Goal: Task Accomplishment & Management: Use online tool/utility

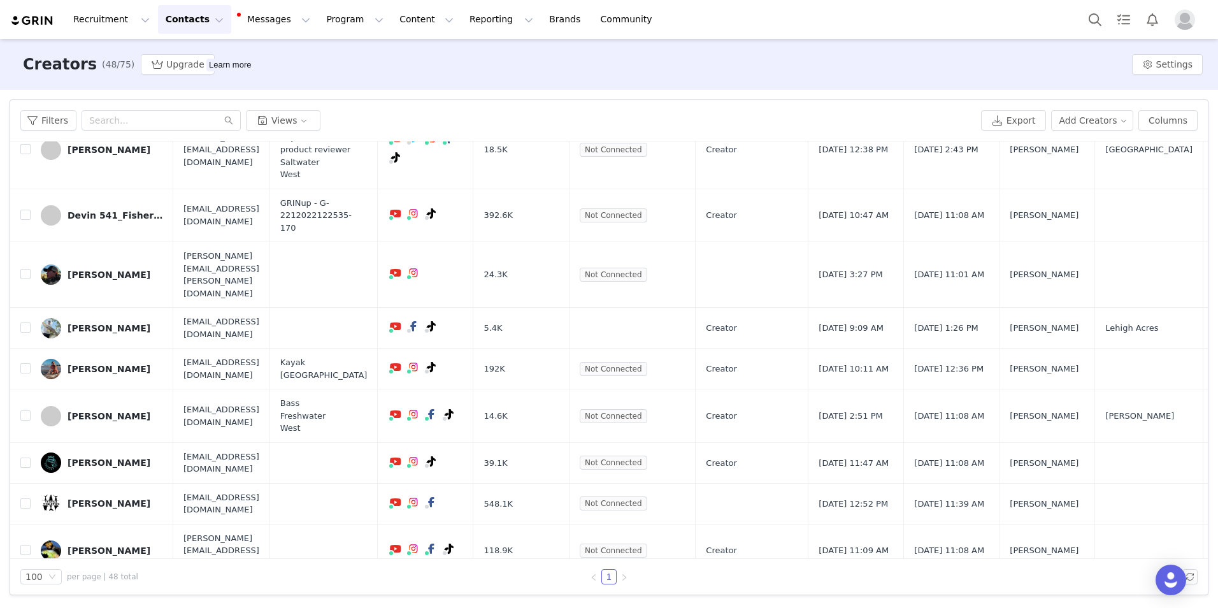
scroll to position [637, 0]
click at [29, 210] on input "checkbox" at bounding box center [25, 215] width 10 height 10
checkbox input "true"
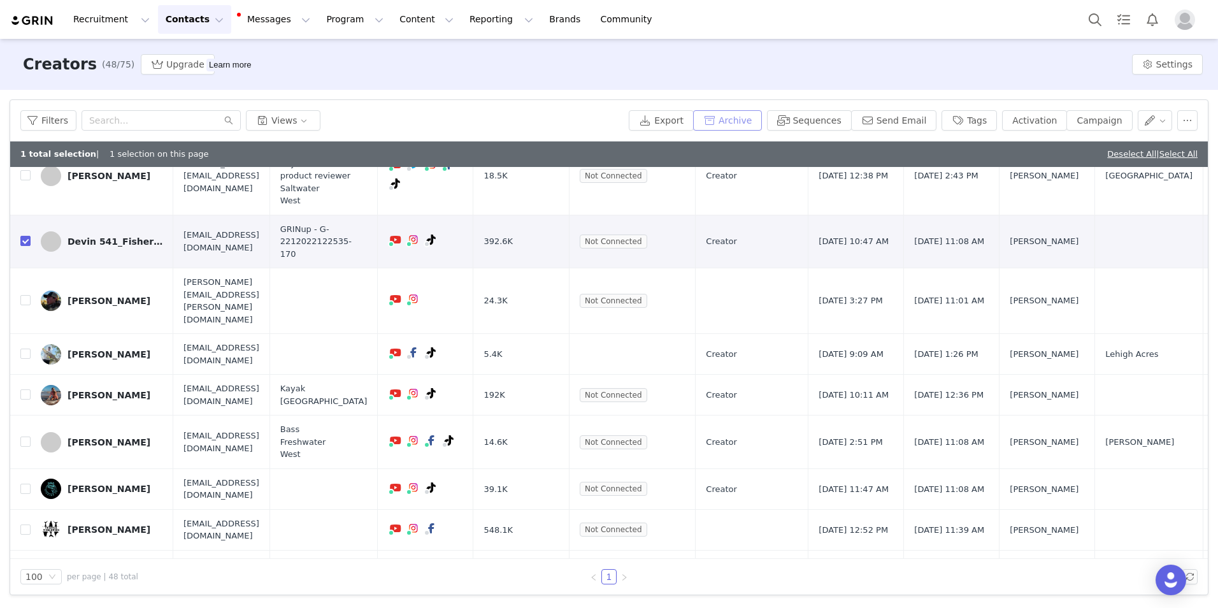
click at [762, 121] on button "Archive" at bounding box center [727, 120] width 69 height 20
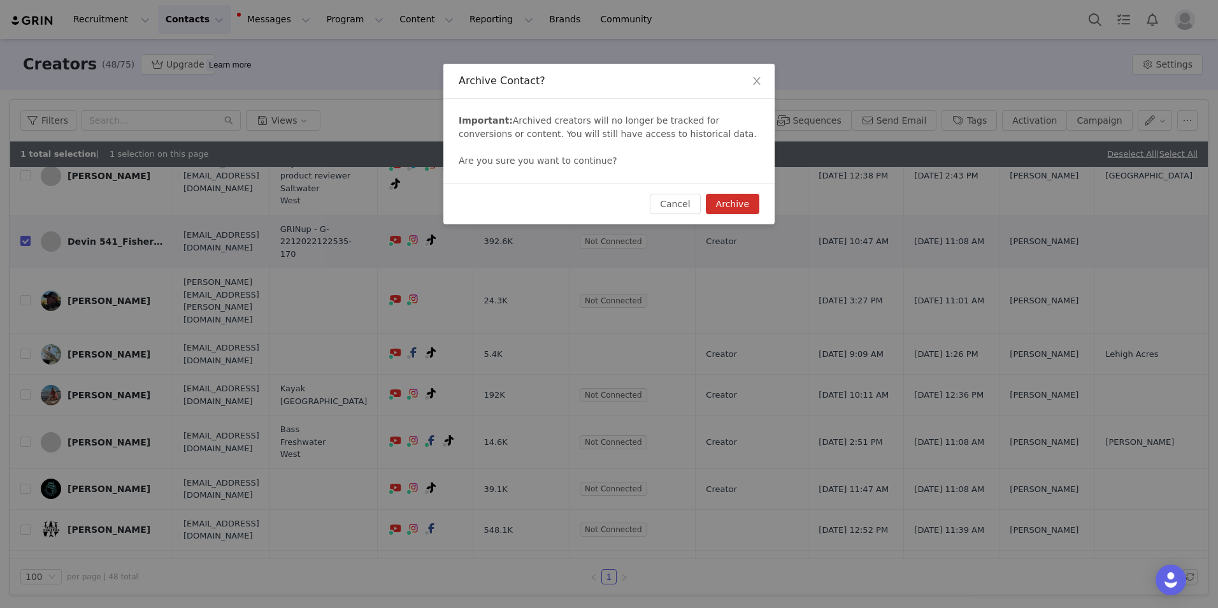
click at [735, 204] on button "Archive" at bounding box center [733, 204] width 54 height 20
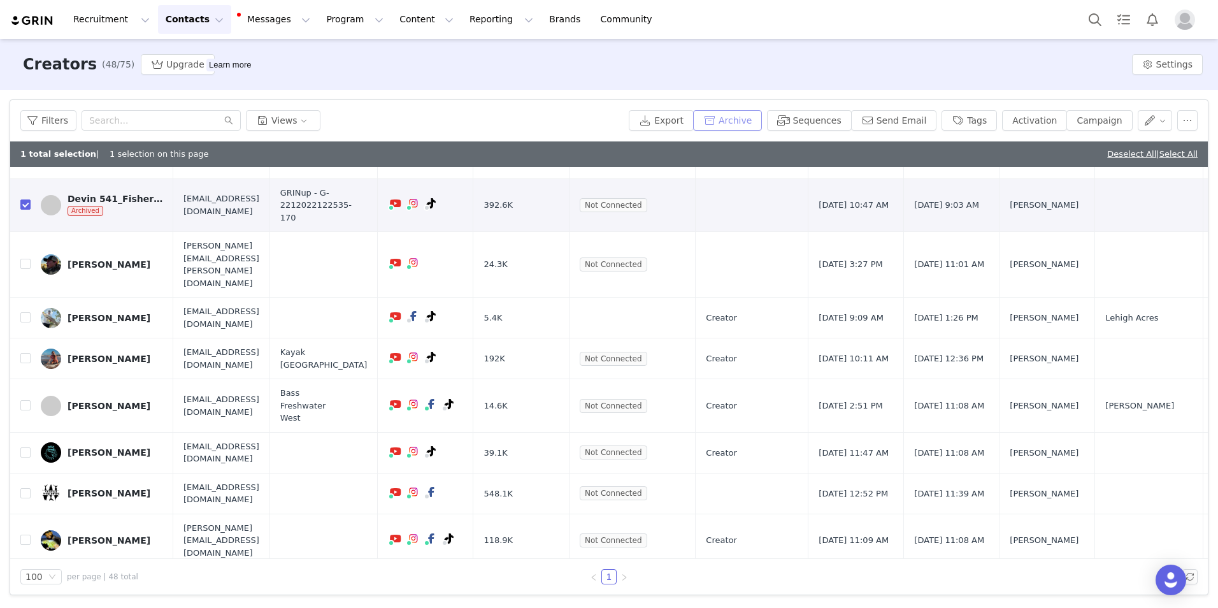
scroll to position [0, 0]
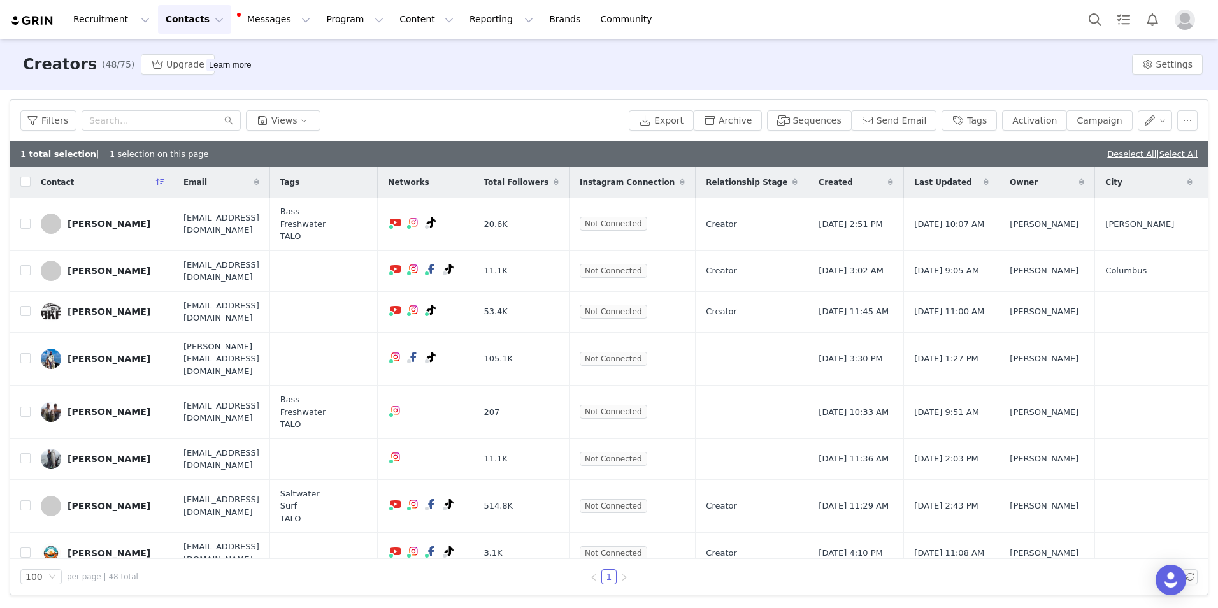
click at [509, 99] on div "Filters Filter Logic And Or Archived Select Owner Select Contact Tag Select Rel…" at bounding box center [609, 347] width 1218 height 515
click at [26, 184] on input "checkbox" at bounding box center [25, 182] width 10 height 10
checkbox input "true"
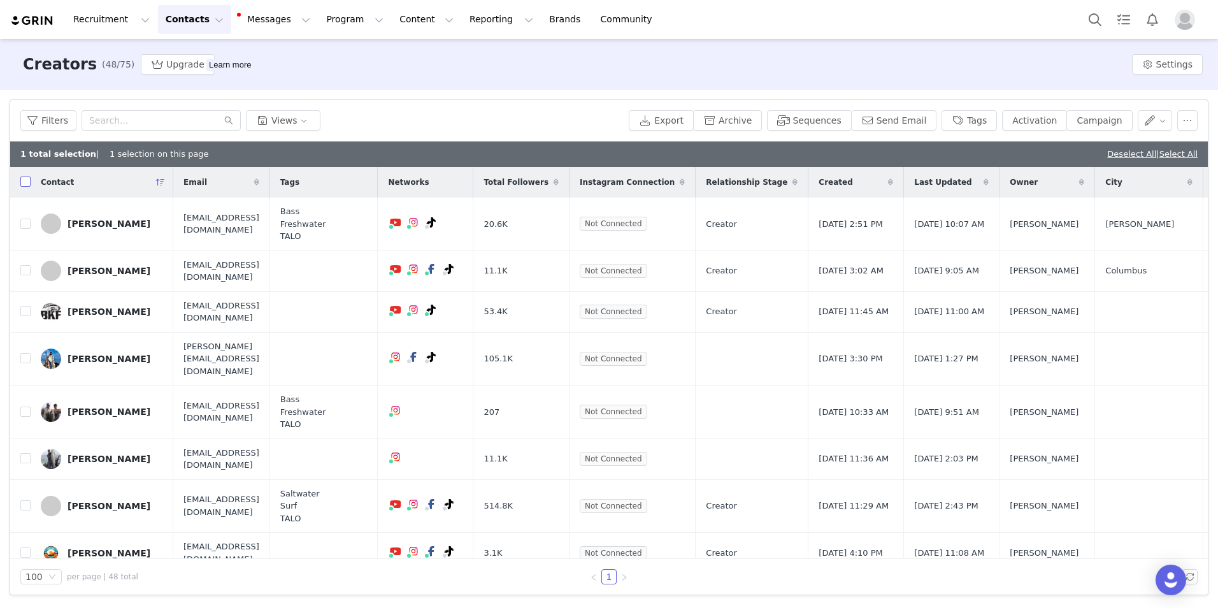
checkbox input "true"
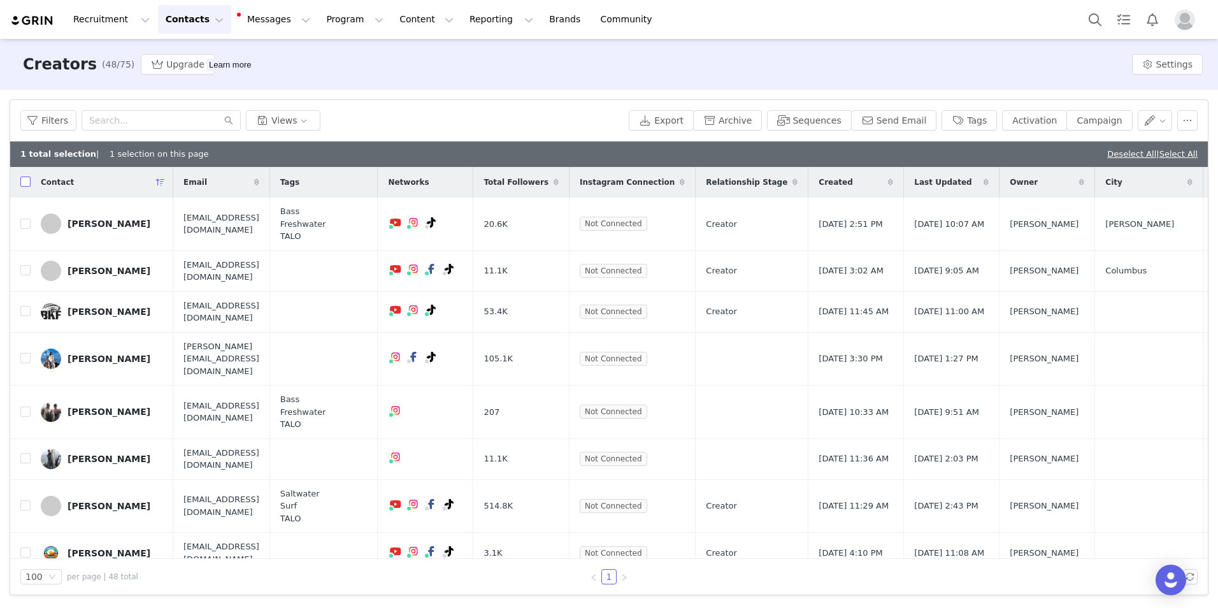
checkbox input "true"
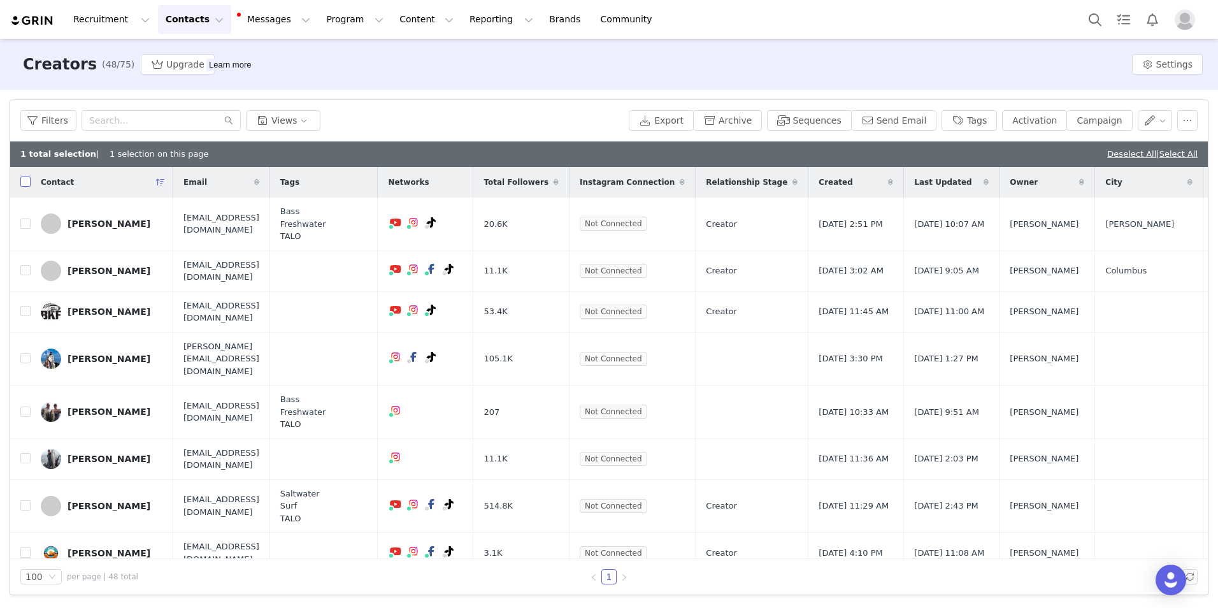
checkbox input "true"
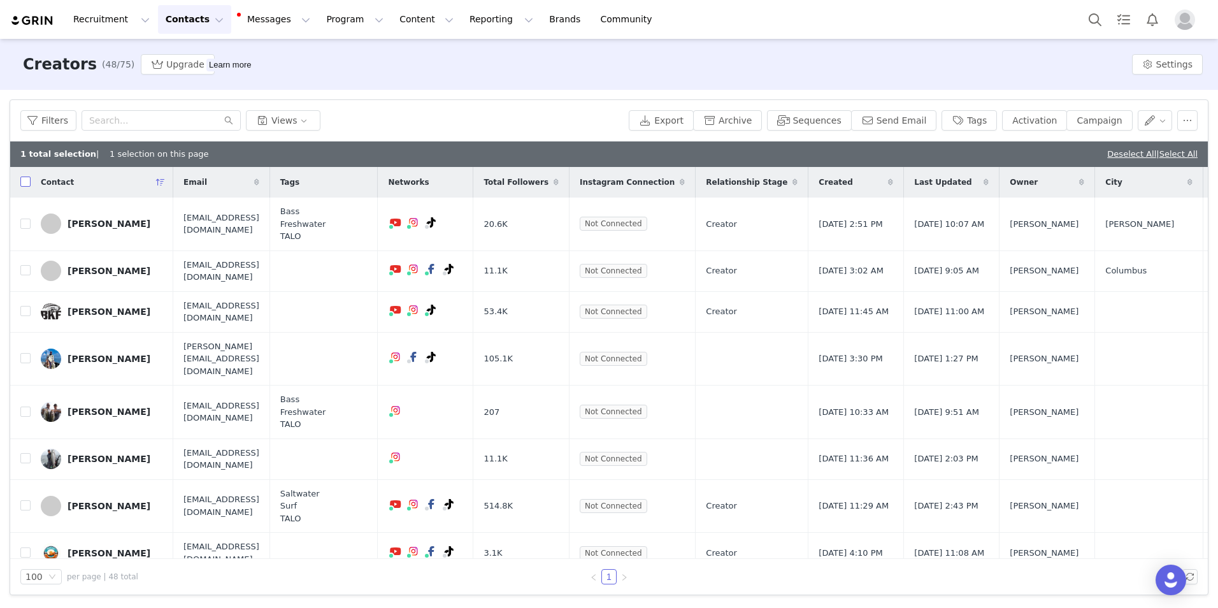
checkbox input "true"
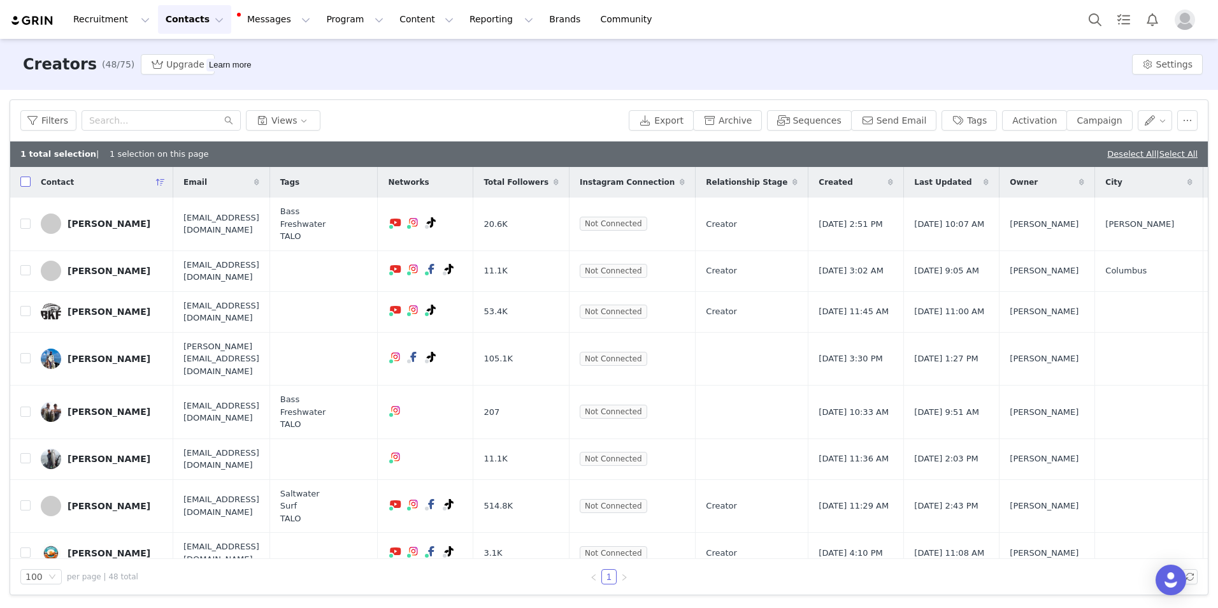
checkbox input "true"
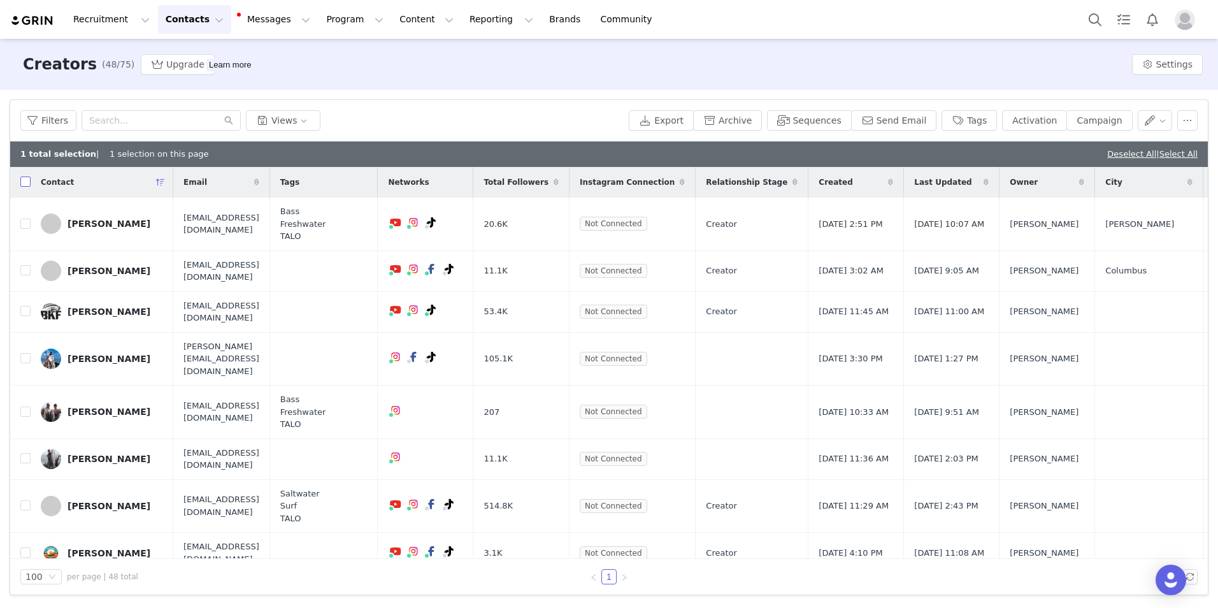
checkbox input "true"
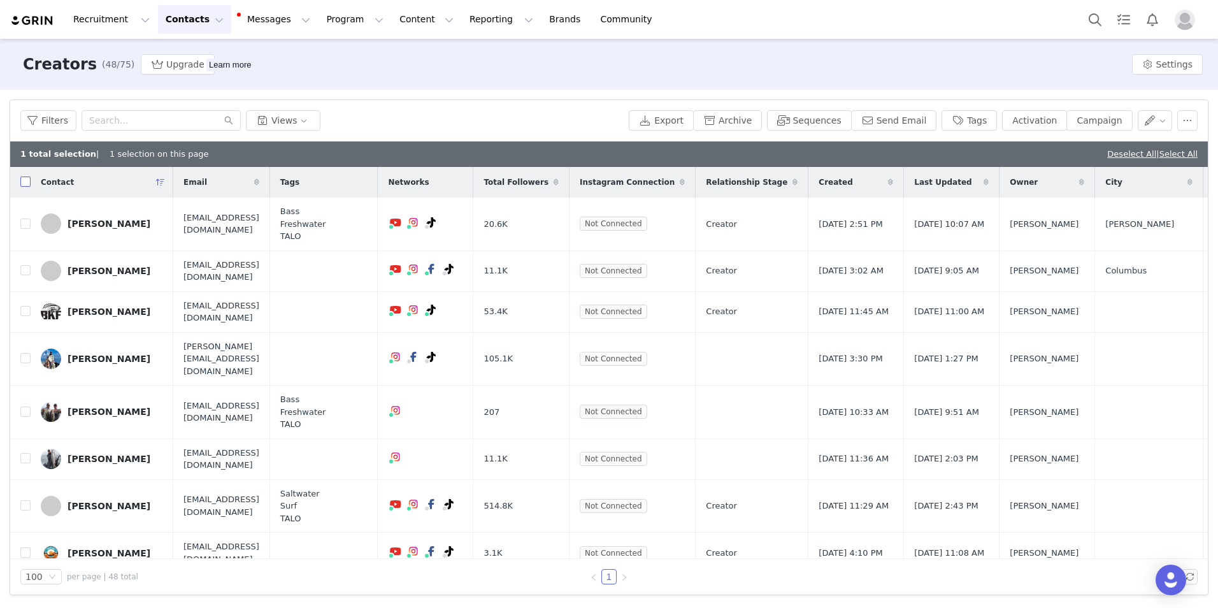
checkbox input "true"
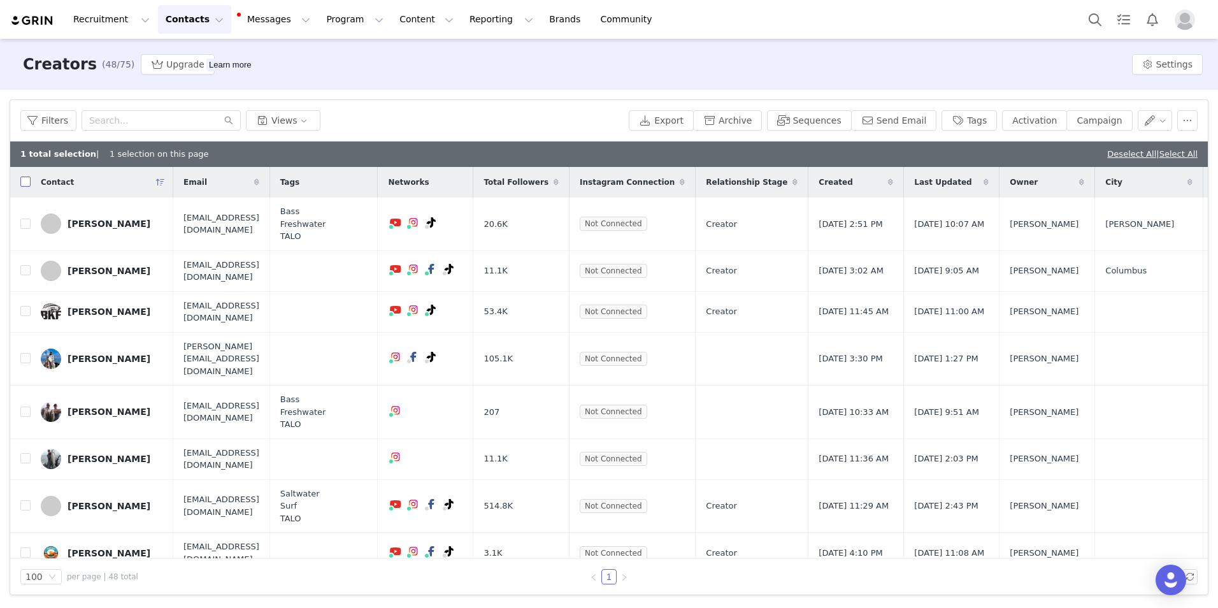
checkbox input "true"
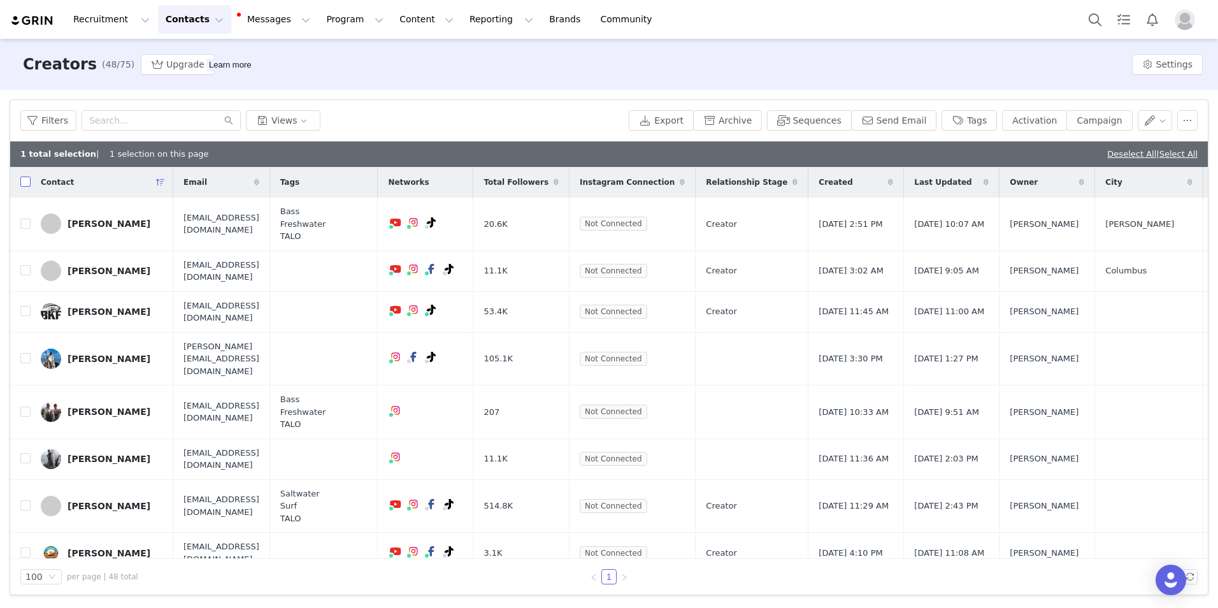
checkbox input "true"
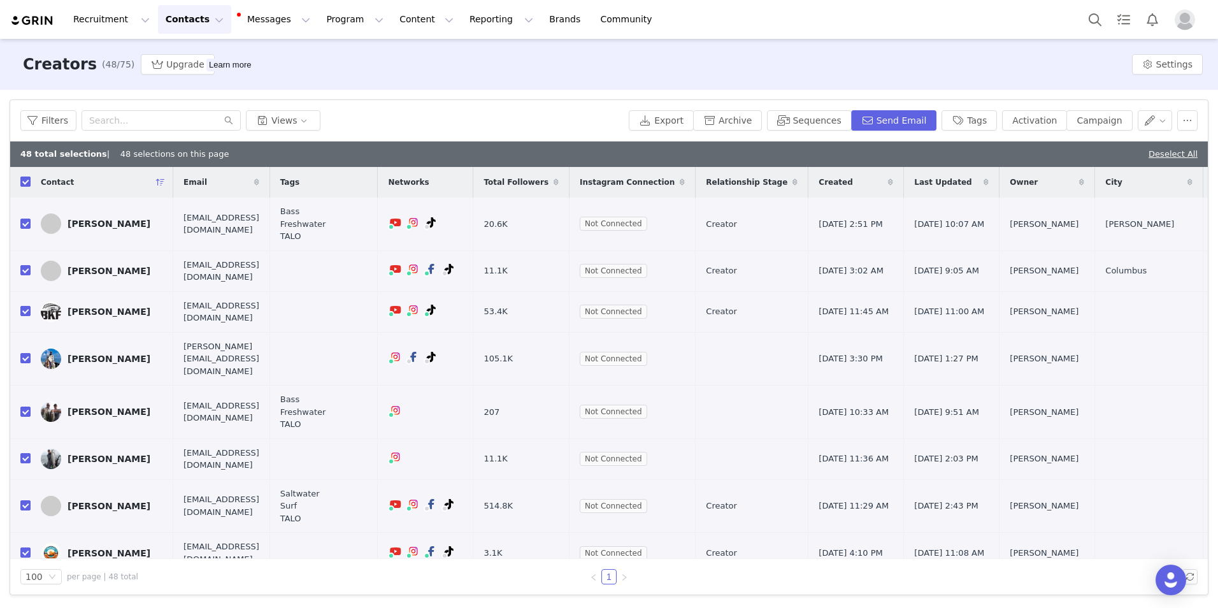
click at [25, 182] on input "checkbox" at bounding box center [25, 182] width 10 height 10
checkbox input "false"
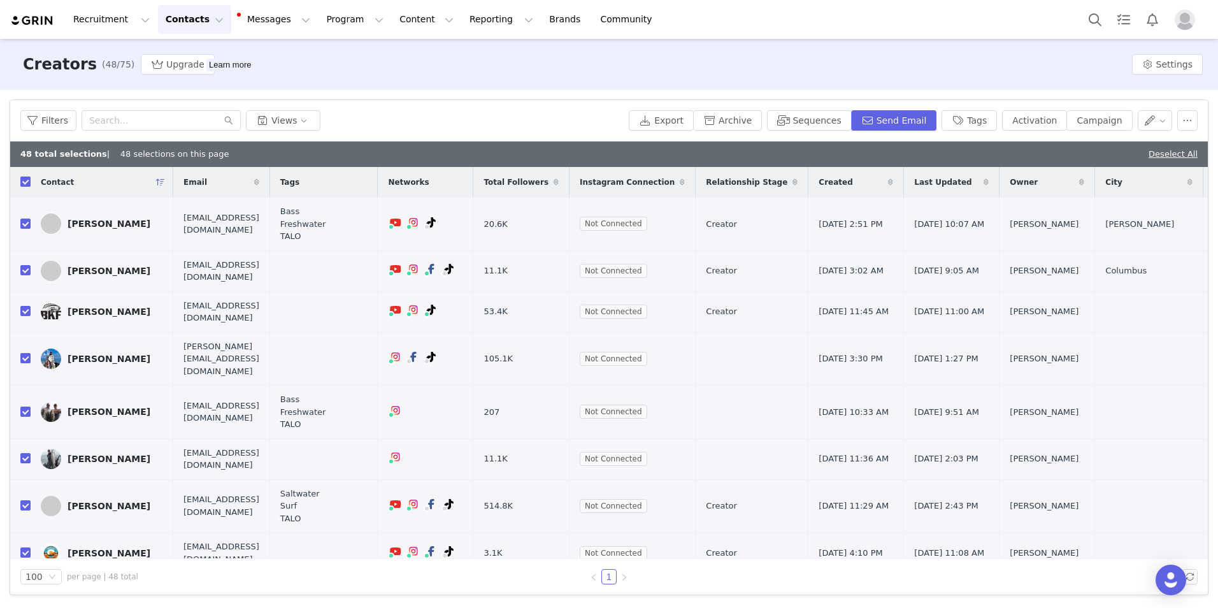
checkbox input "false"
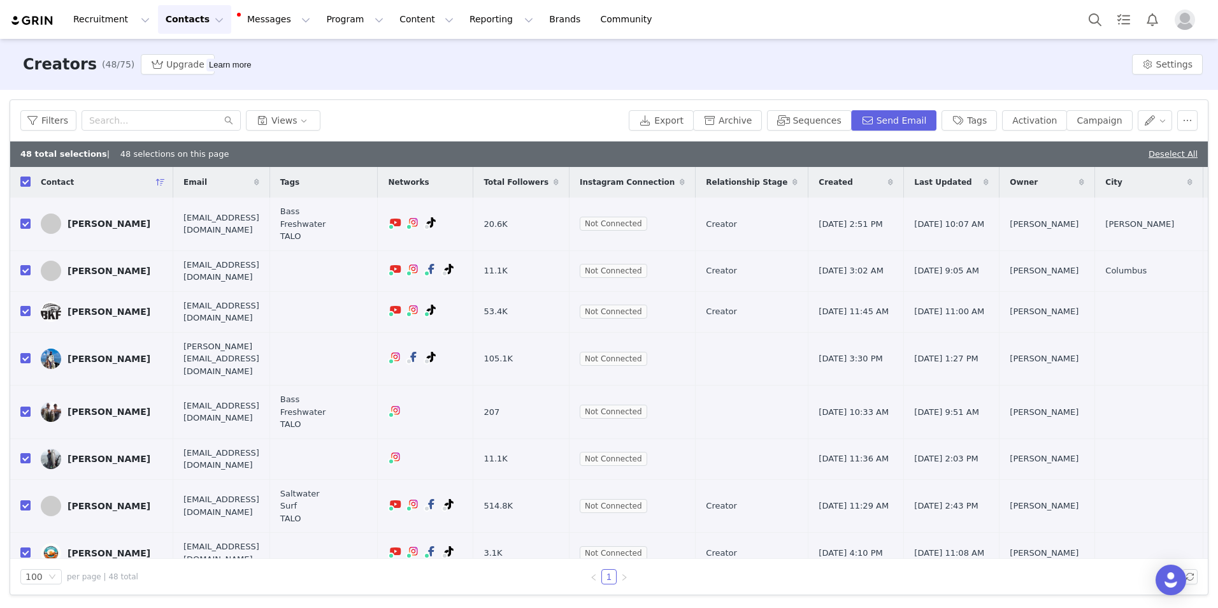
checkbox input "false"
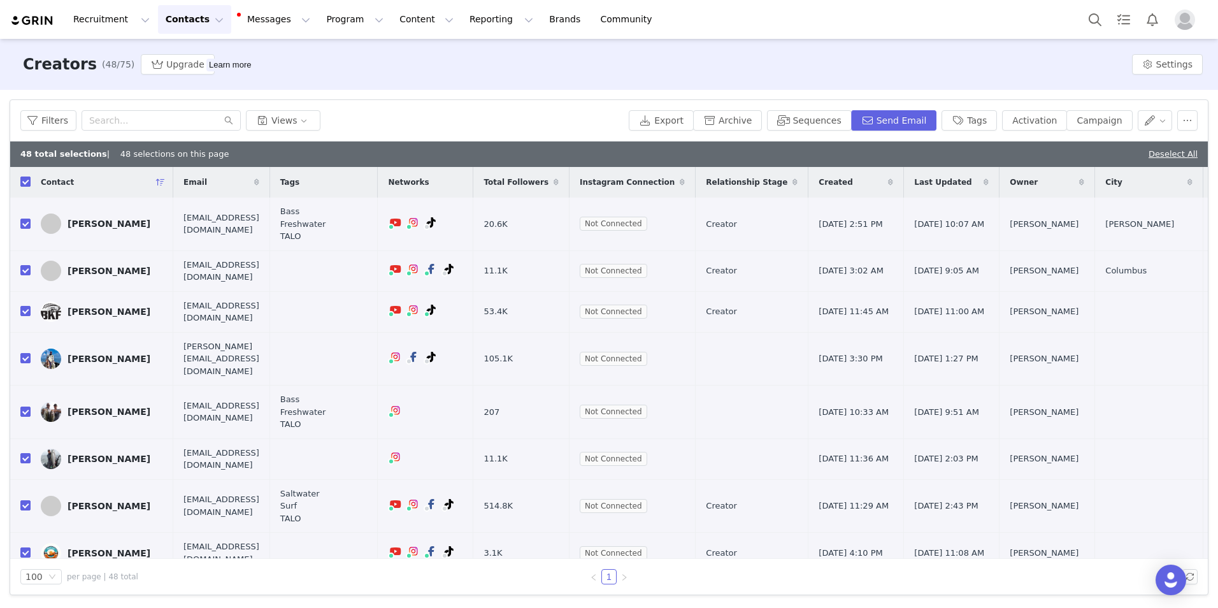
checkbox input "false"
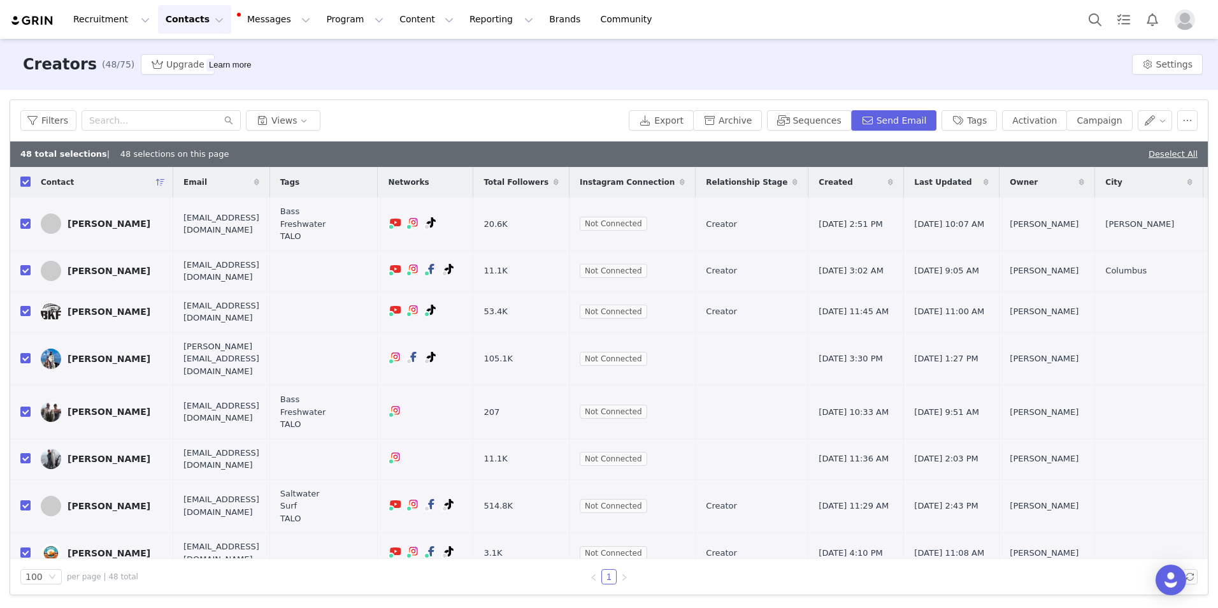
checkbox input "false"
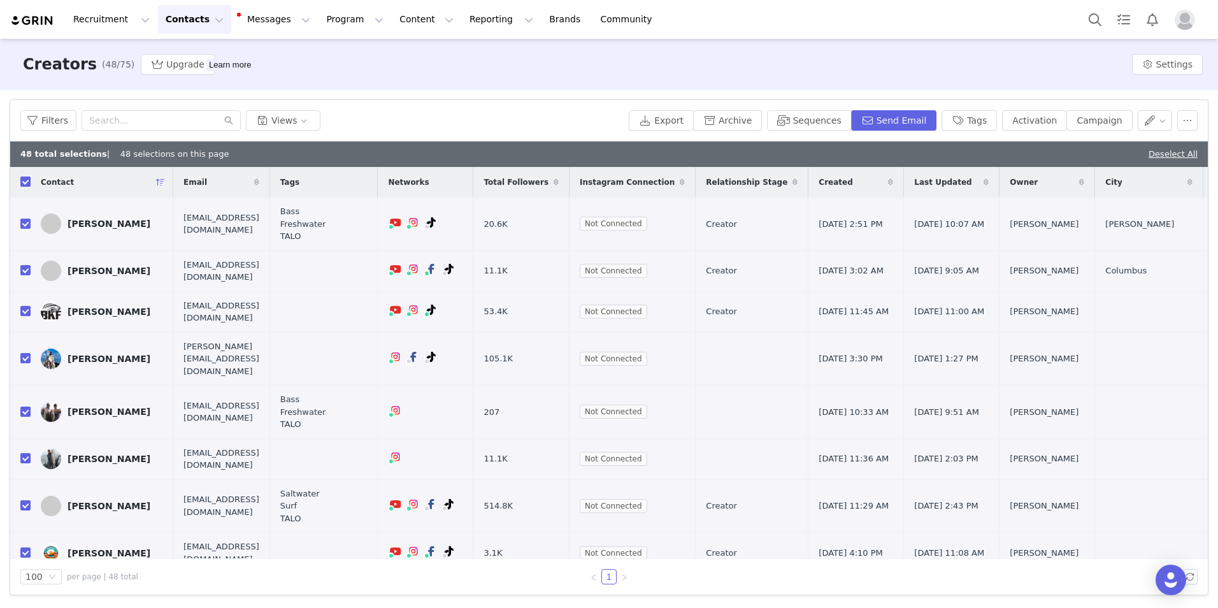
checkbox input "false"
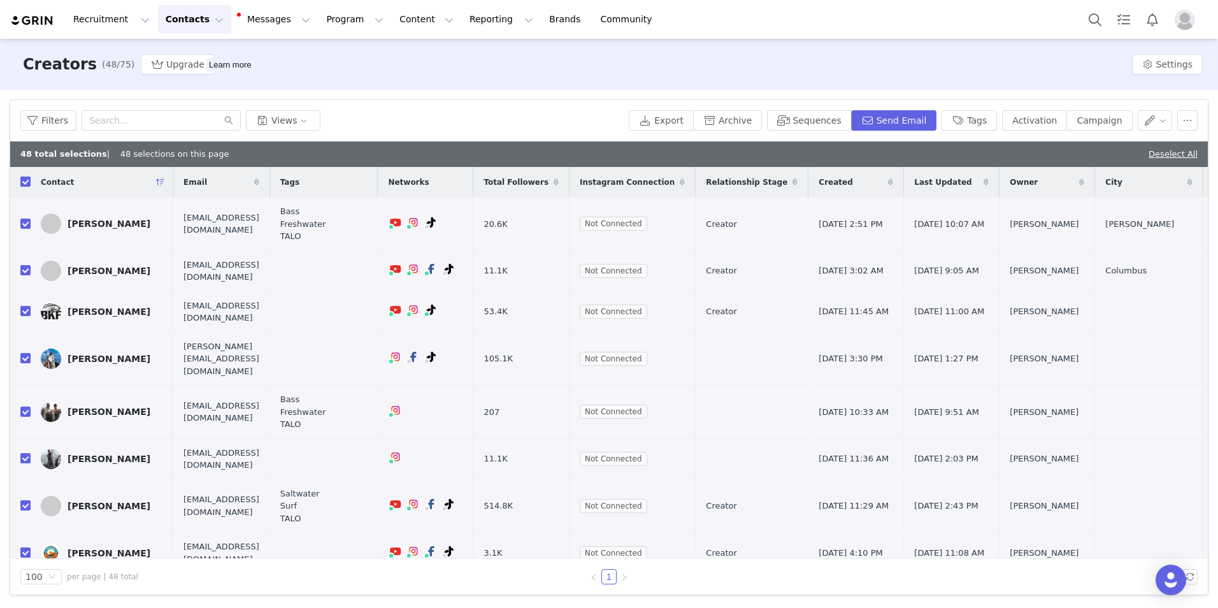
checkbox input "false"
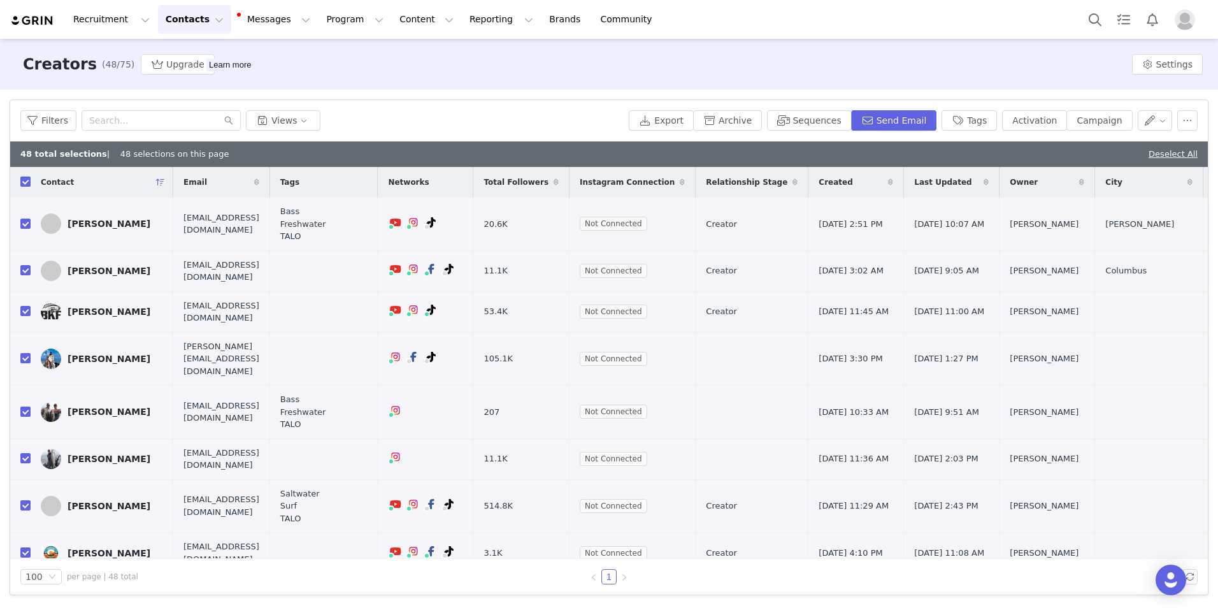
checkbox input "false"
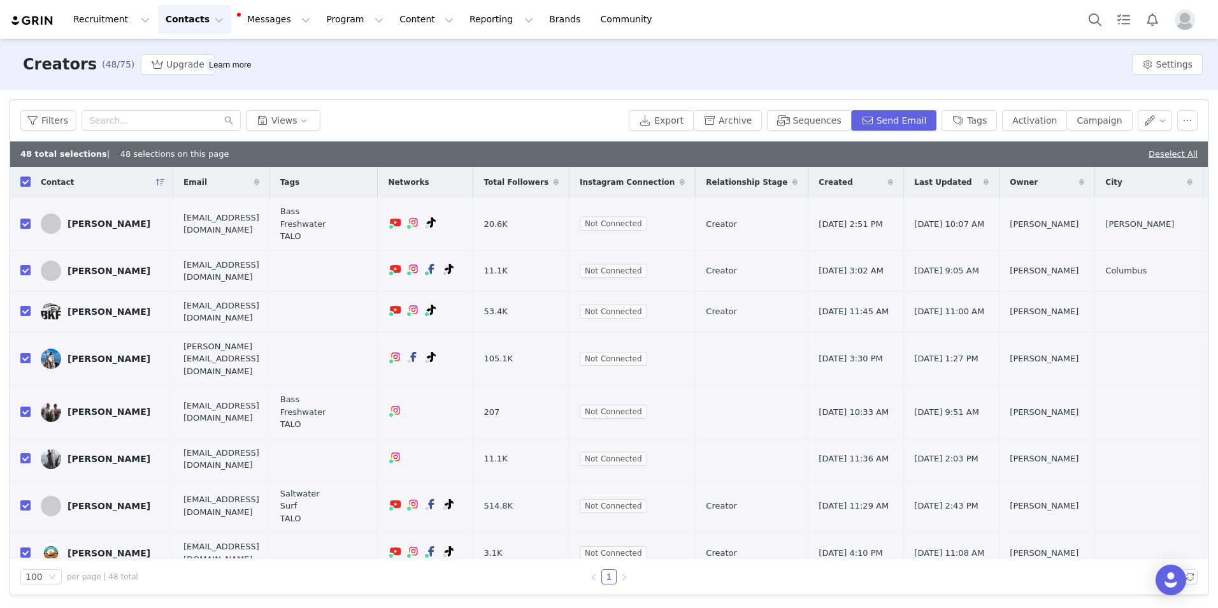
checkbox input "false"
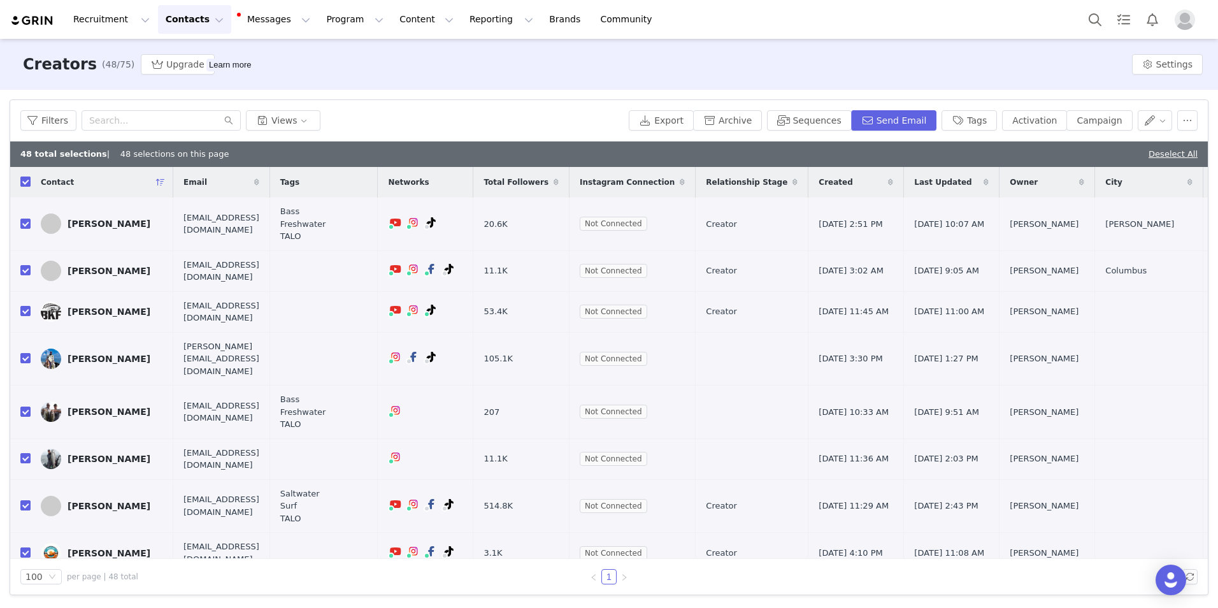
checkbox input "false"
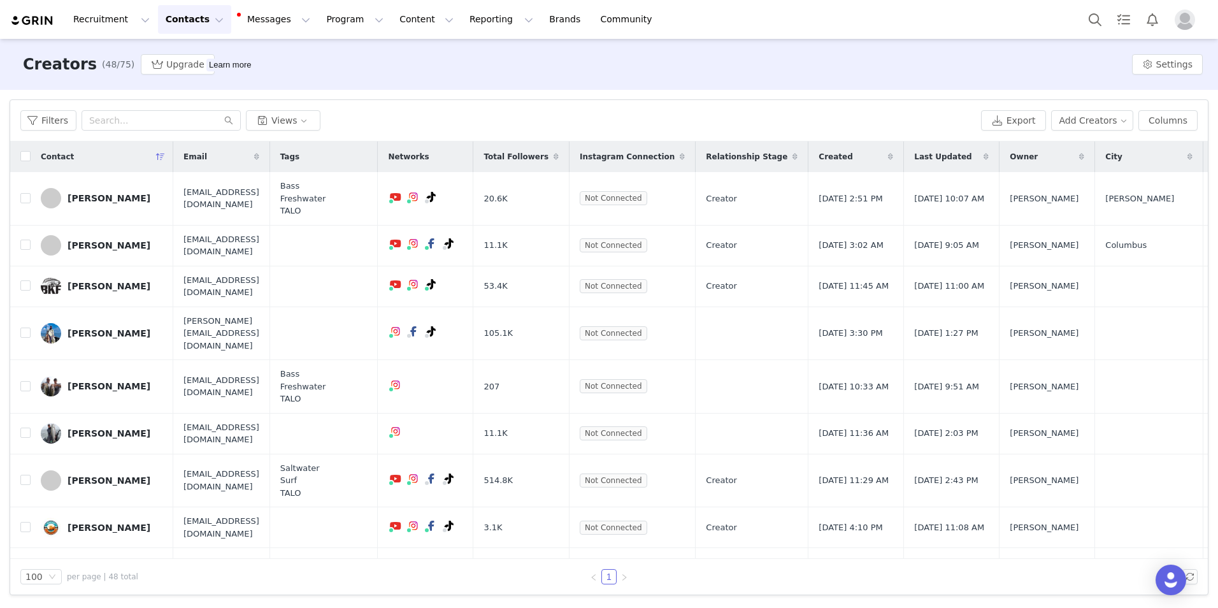
click at [848, 113] on div "Filters Views" at bounding box center [498, 120] width 956 height 20
click at [1099, 118] on button "Add Creators" at bounding box center [1092, 120] width 83 height 20
click at [1097, 145] on span "Add a Creator" at bounding box center [1099, 146] width 62 height 14
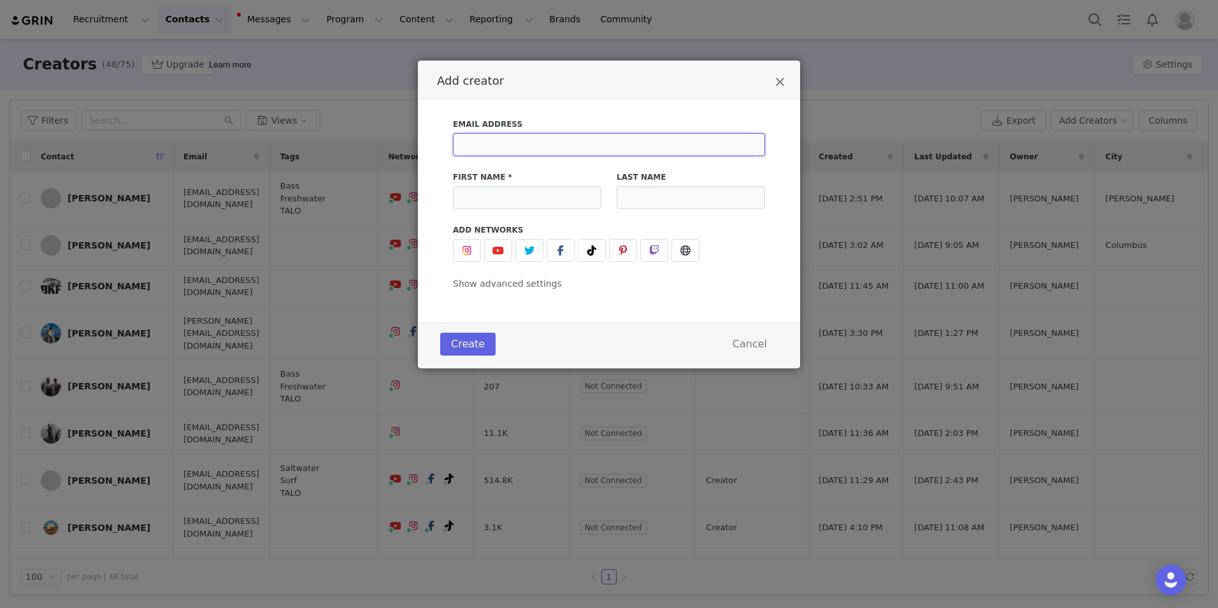
click at [523, 148] on input "Add creator" at bounding box center [609, 144] width 312 height 23
type input "[PERSON_NAME][EMAIL_ADDRESS][DOMAIN_NAME]"
type input "FishLab"
type input "Marketing"
drag, startPoint x: 625, startPoint y: 296, endPoint x: 609, endPoint y: 287, distance: 18.3
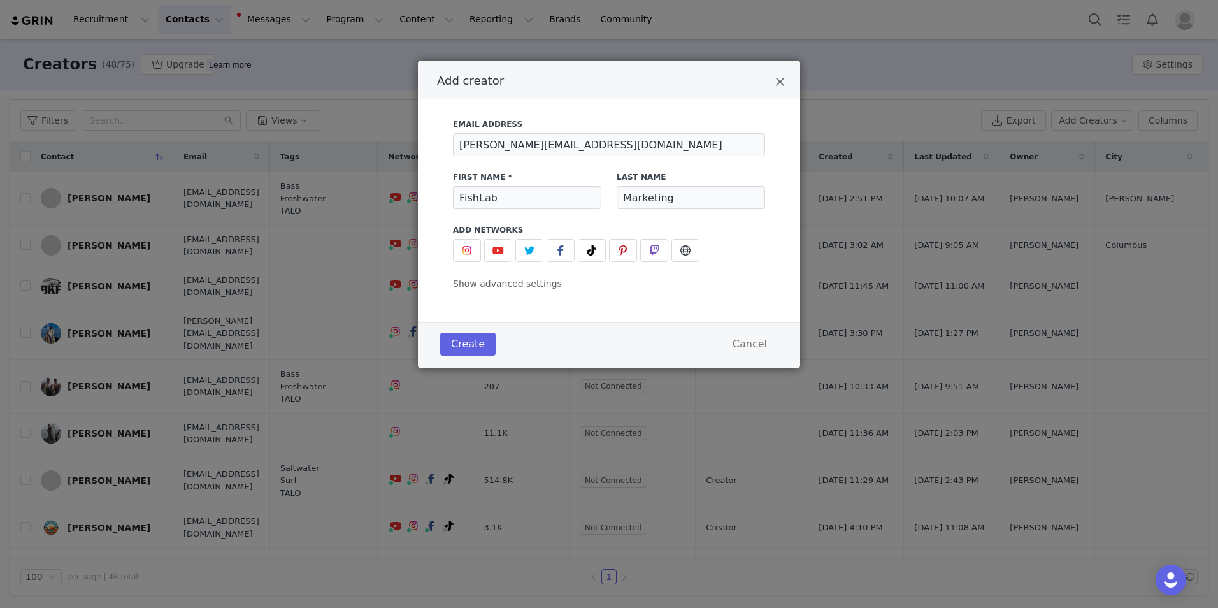
click at [624, 296] on div "Email Address [PERSON_NAME][EMAIL_ADDRESS][DOMAIN_NAME] First Name * FishLab La…" at bounding box center [609, 210] width 382 height 223
click at [475, 249] on button "Add creator" at bounding box center [467, 250] width 28 height 23
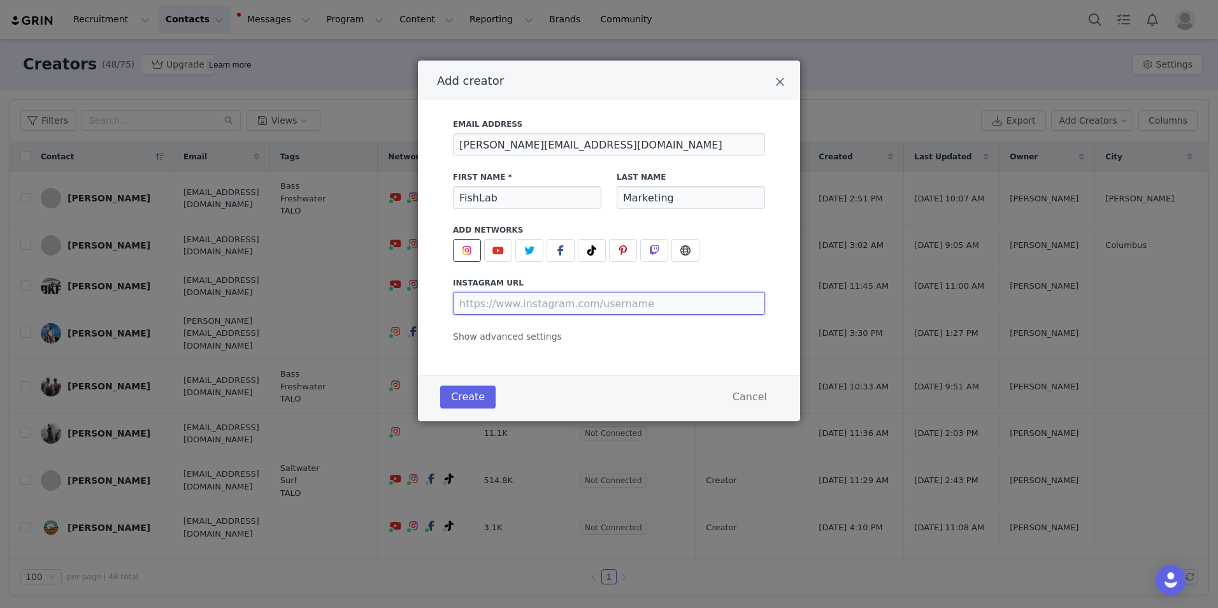
click at [485, 308] on input "Add creator" at bounding box center [609, 303] width 312 height 23
paste input "[URL][DOMAIN_NAME]"
type input "[URL][DOMAIN_NAME]"
click at [500, 250] on icon "Add creator" at bounding box center [498, 250] width 11 height 10
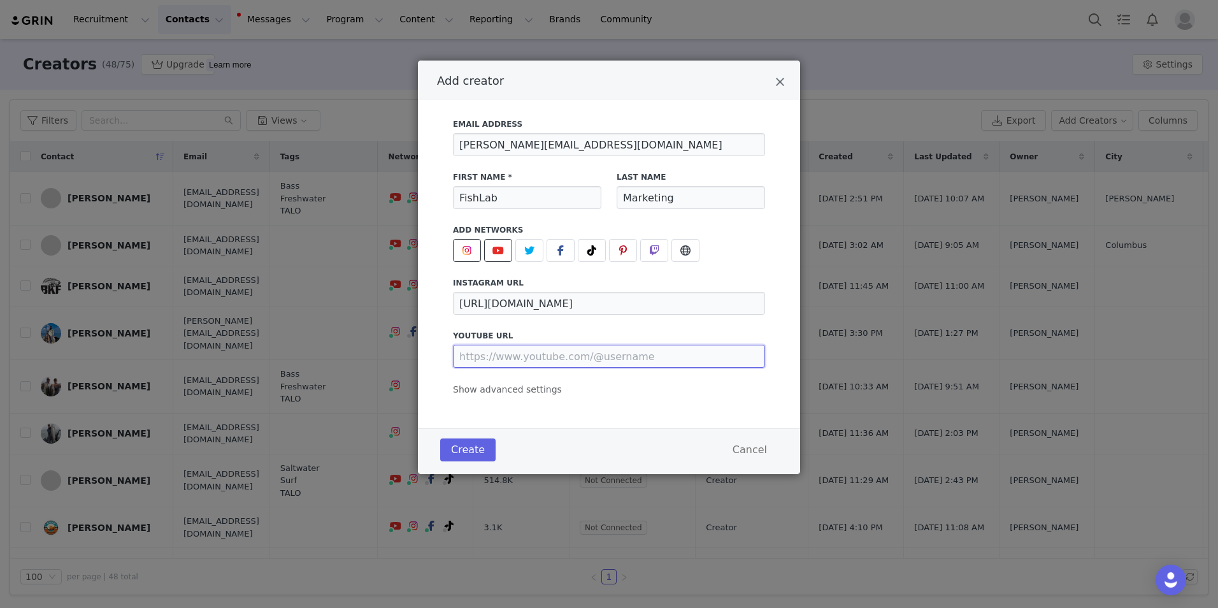
click at [507, 356] on input "Add creator" at bounding box center [609, 356] width 312 height 23
paste input "[URL][DOMAIN_NAME]"
type input "[URL][DOMAIN_NAME]"
click at [596, 403] on div "Email Address [PERSON_NAME][EMAIL_ADDRESS][DOMAIN_NAME] First Name * FishLab La…" at bounding box center [609, 263] width 382 height 329
drag, startPoint x: 557, startPoint y: 249, endPoint x: 589, endPoint y: 261, distance: 34.7
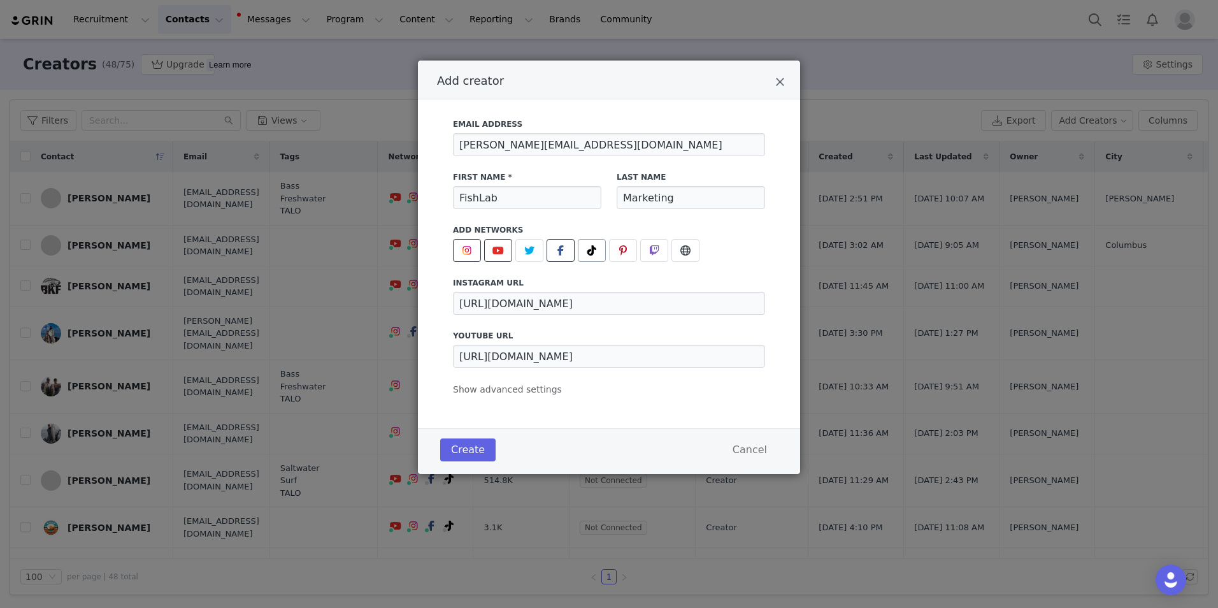
click at [557, 249] on span "Add creator" at bounding box center [560, 250] width 15 height 15
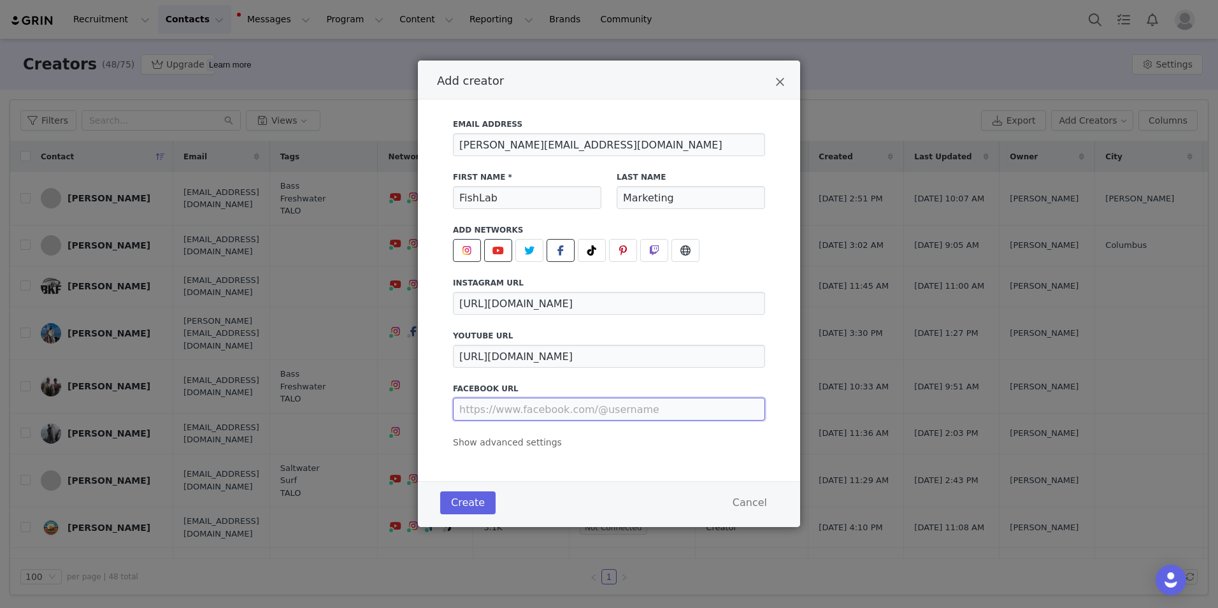
click at [515, 411] on input "Add creator" at bounding box center [609, 409] width 312 height 23
paste input "[URL][DOMAIN_NAME]"
type input "[URL][DOMAIN_NAME]"
click at [658, 435] on div "Email Address [PERSON_NAME][EMAIL_ADDRESS][DOMAIN_NAME] First Name * FishLab La…" at bounding box center [609, 280] width 312 height 338
click at [463, 503] on button "Create" at bounding box center [467, 502] width 55 height 23
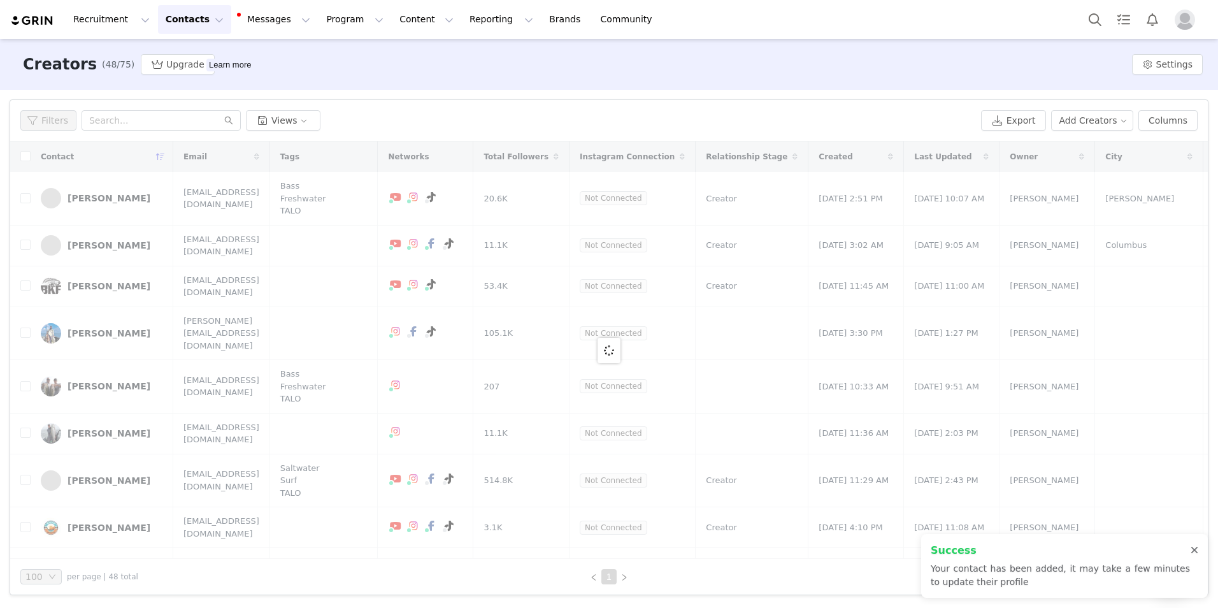
click at [1194, 547] on div at bounding box center [1195, 550] width 8 height 10
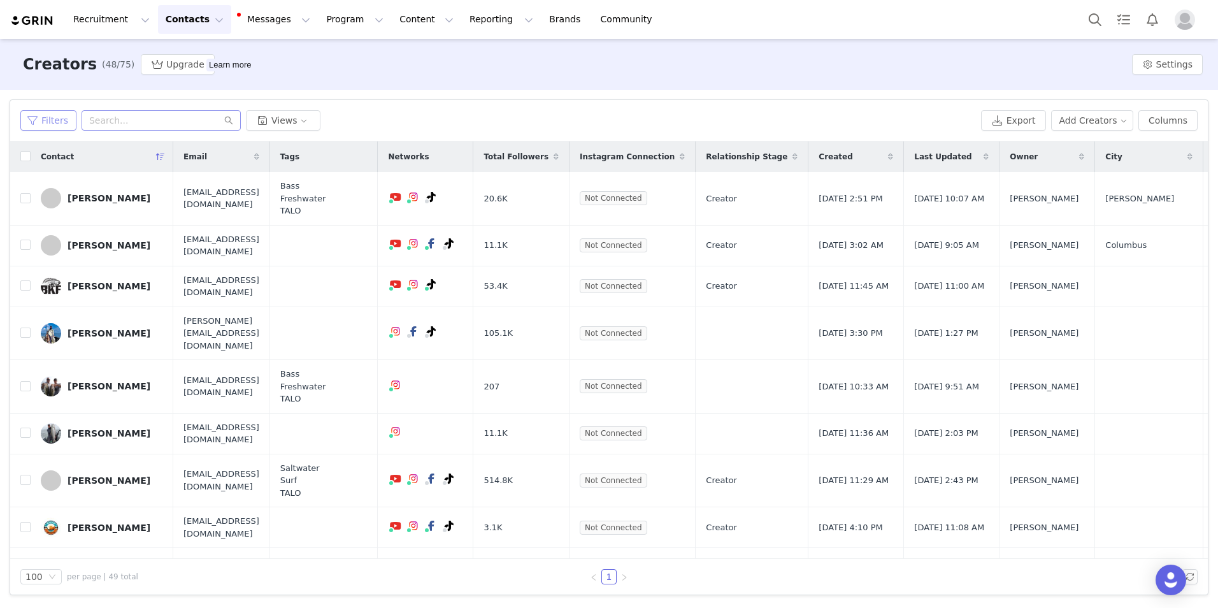
click at [48, 117] on button "Filters" at bounding box center [48, 120] width 56 height 20
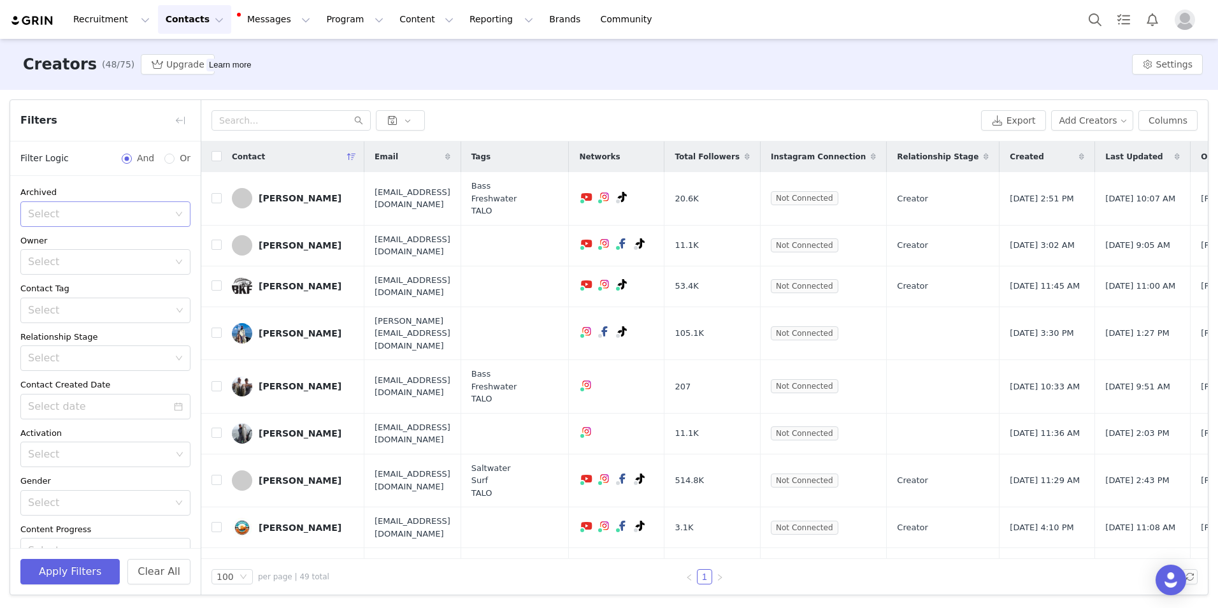
click at [175, 212] on icon "icon: down" at bounding box center [179, 214] width 8 height 8
click at [84, 261] on li "No" at bounding box center [100, 262] width 161 height 20
click at [69, 567] on button "Apply Filters" at bounding box center [69, 571] width 99 height 25
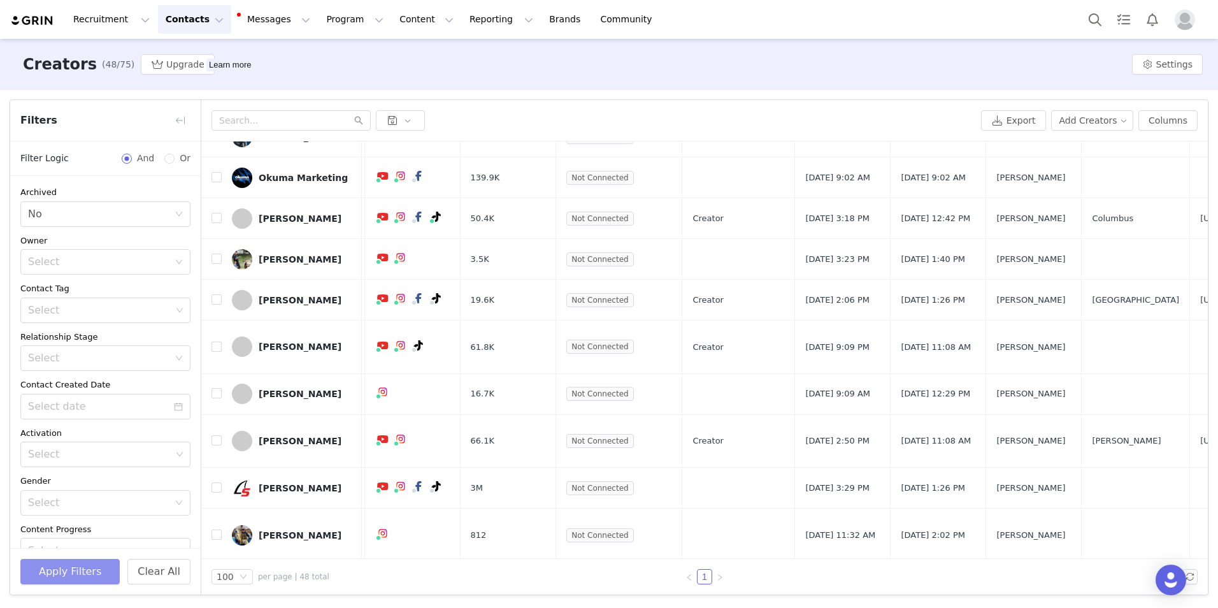
scroll to position [1877, 0]
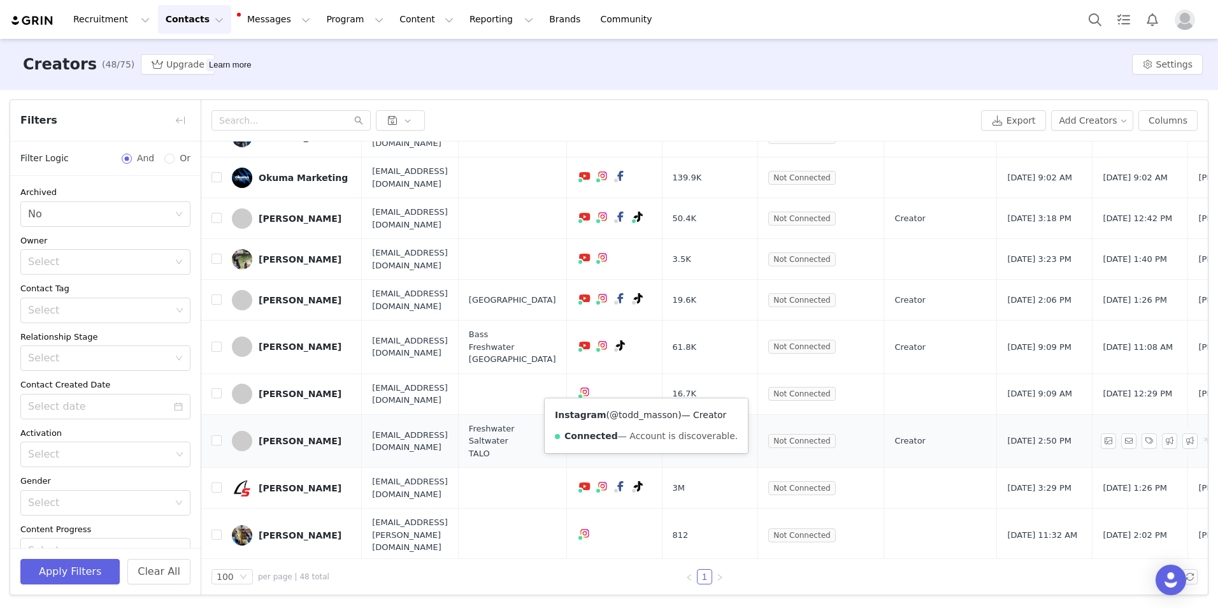
click at [637, 415] on link "@todd_masson" at bounding box center [644, 415] width 68 height 10
click at [462, 16] on button "Reporting Reporting" at bounding box center [501, 19] width 79 height 29
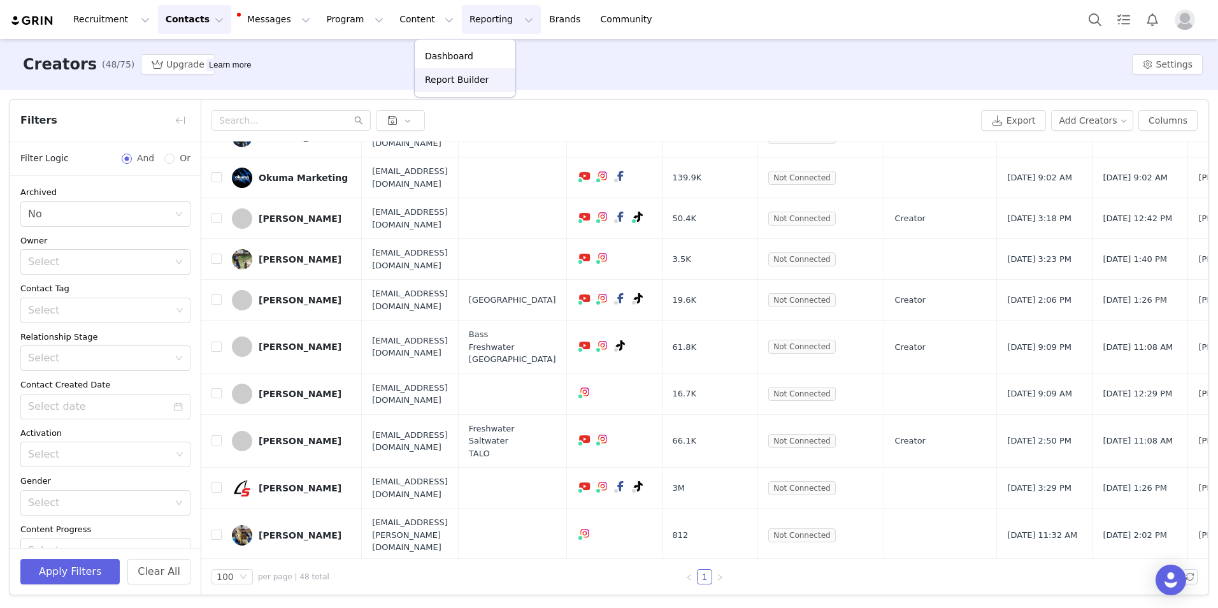
click at [442, 77] on p "Report Builder" at bounding box center [457, 79] width 64 height 13
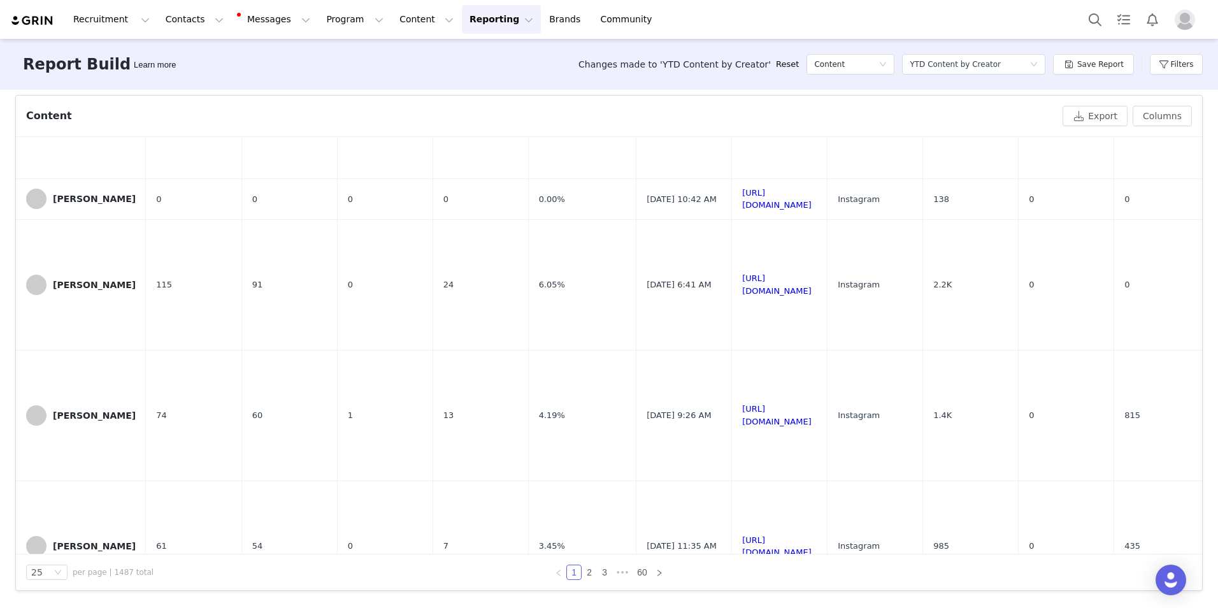
scroll to position [2361, 0]
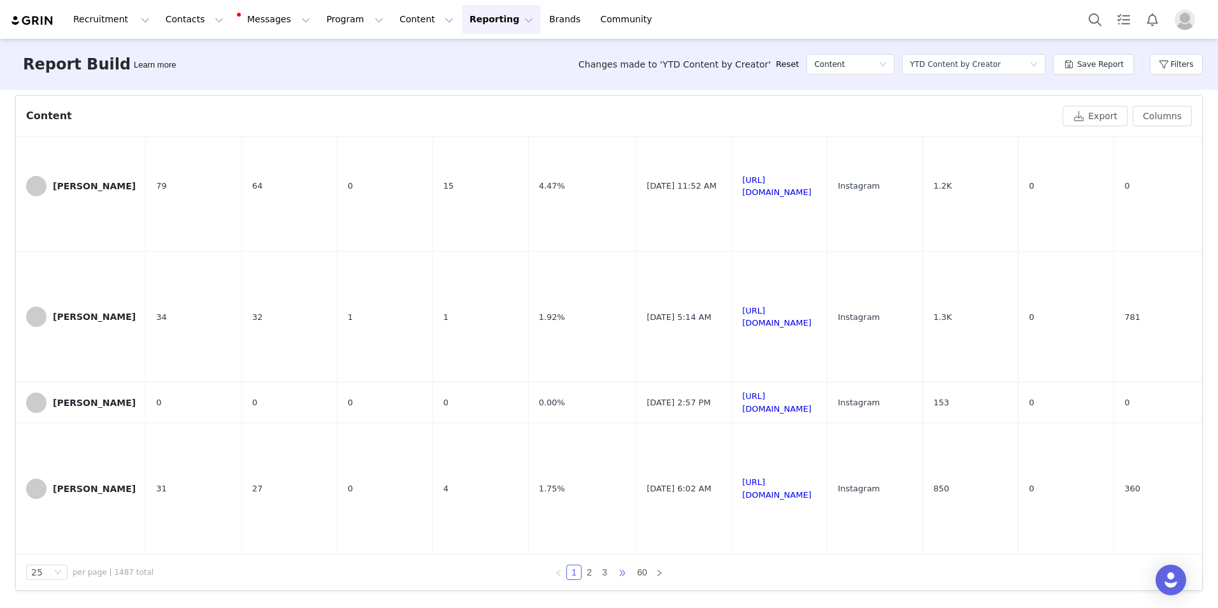
click at [618, 574] on span "•••" at bounding box center [622, 572] width 20 height 15
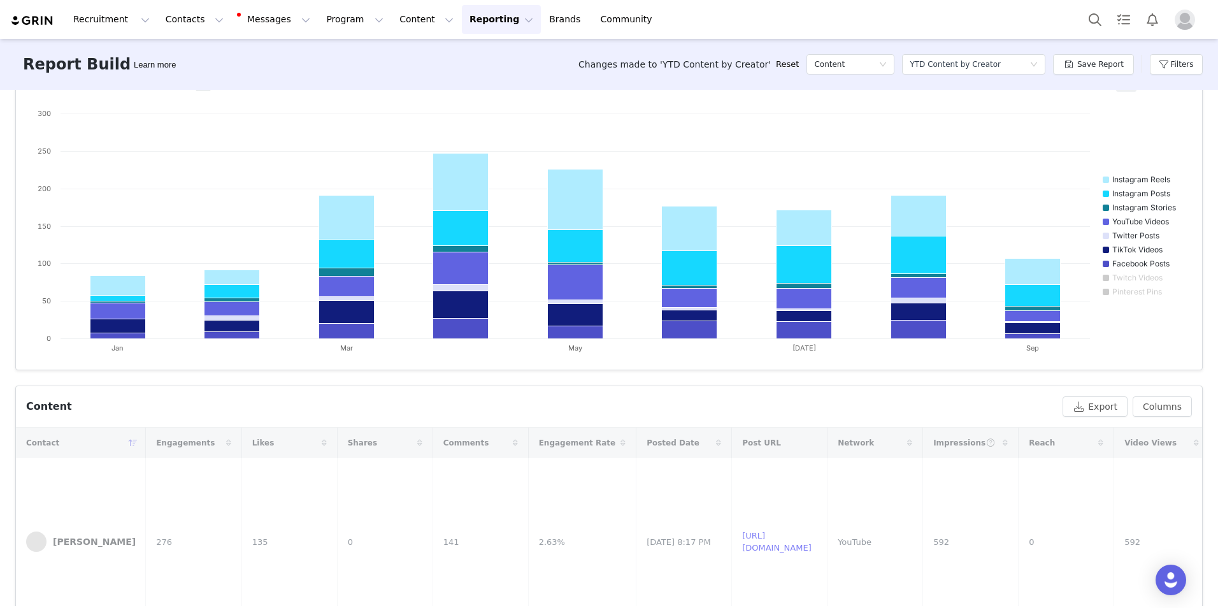
scroll to position [0, 0]
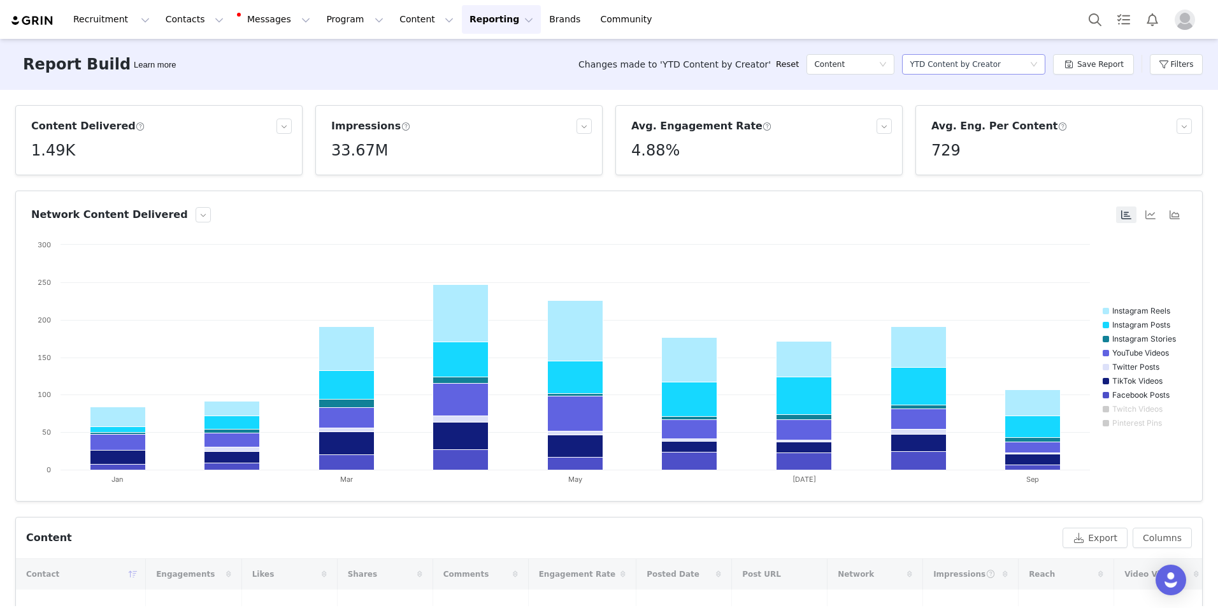
click at [1038, 62] on icon "icon: down" at bounding box center [1034, 65] width 8 height 8
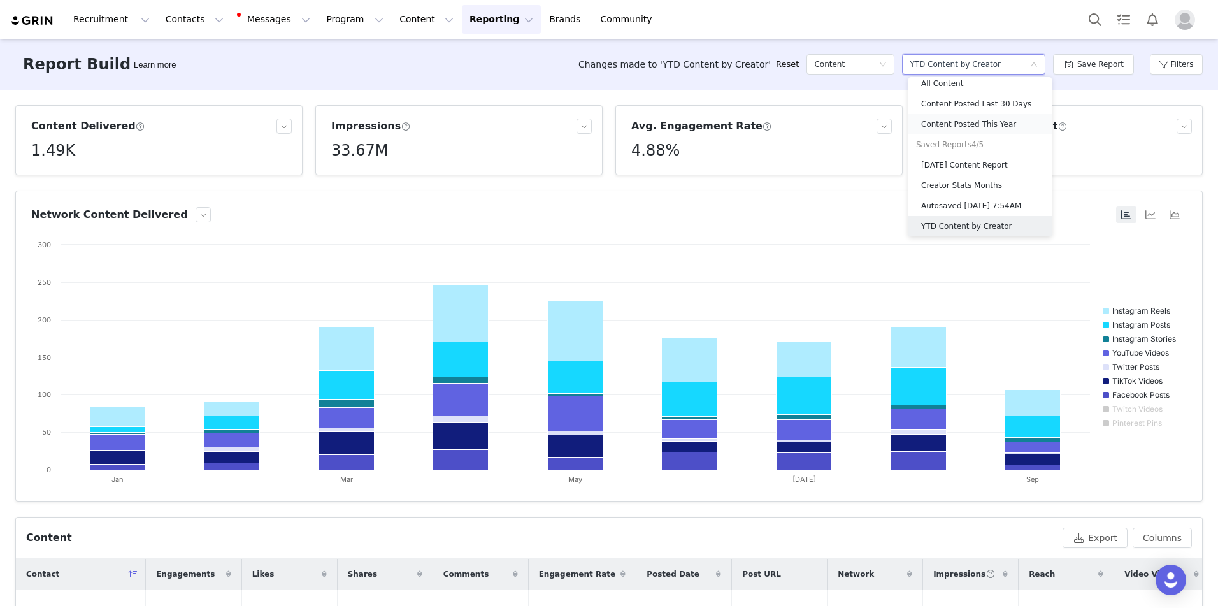
scroll to position [23, 0]
click at [1096, 77] on div "Save Report" at bounding box center [1093, 64] width 81 height 38
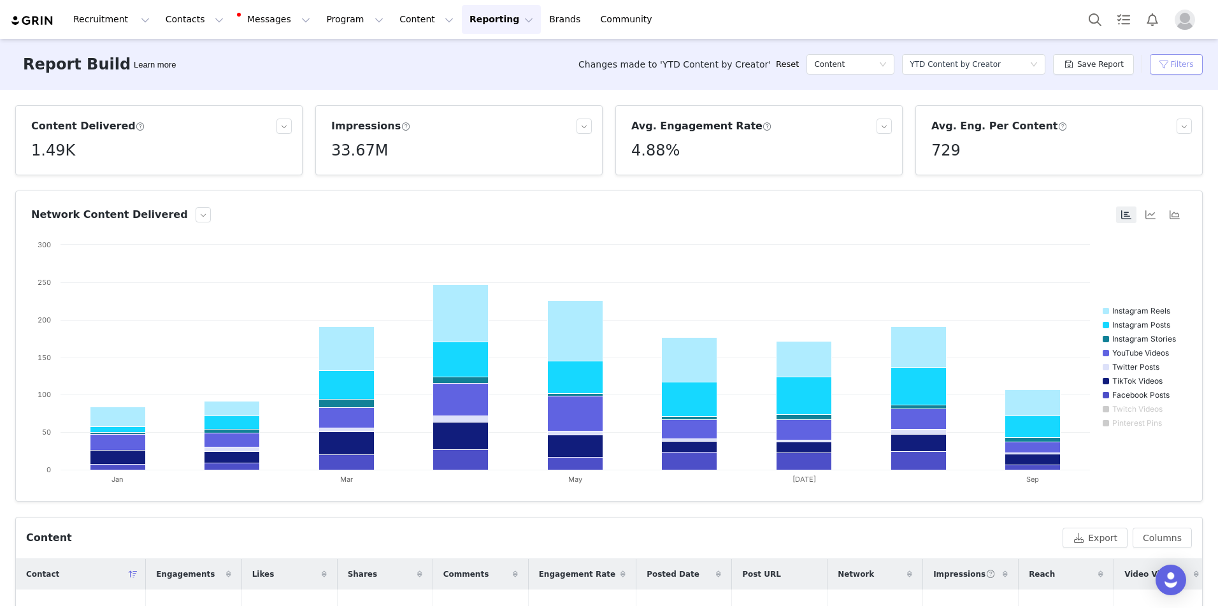
click at [1171, 64] on button "Filters" at bounding box center [1176, 64] width 53 height 20
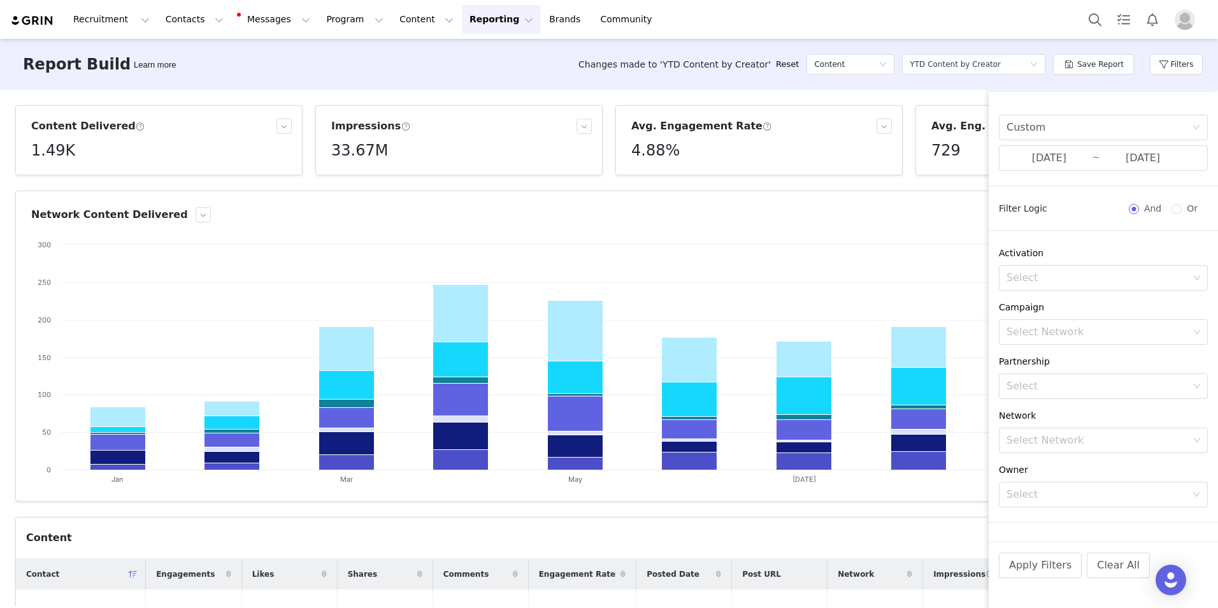
scroll to position [0, 0]
click at [1146, 90] on div "Content Delivered 1.49K Impressions 33.67M Avg. Engagement Rate 4.88% Avg. Eng.…" at bounding box center [609, 348] width 1218 height 516
click at [1111, 75] on div "Save Report" at bounding box center [1093, 64] width 81 height 38
click at [951, 87] on div "Report Builder Learn more Changes made to 'YTD Content by Creator' Reset Conten…" at bounding box center [609, 64] width 1218 height 51
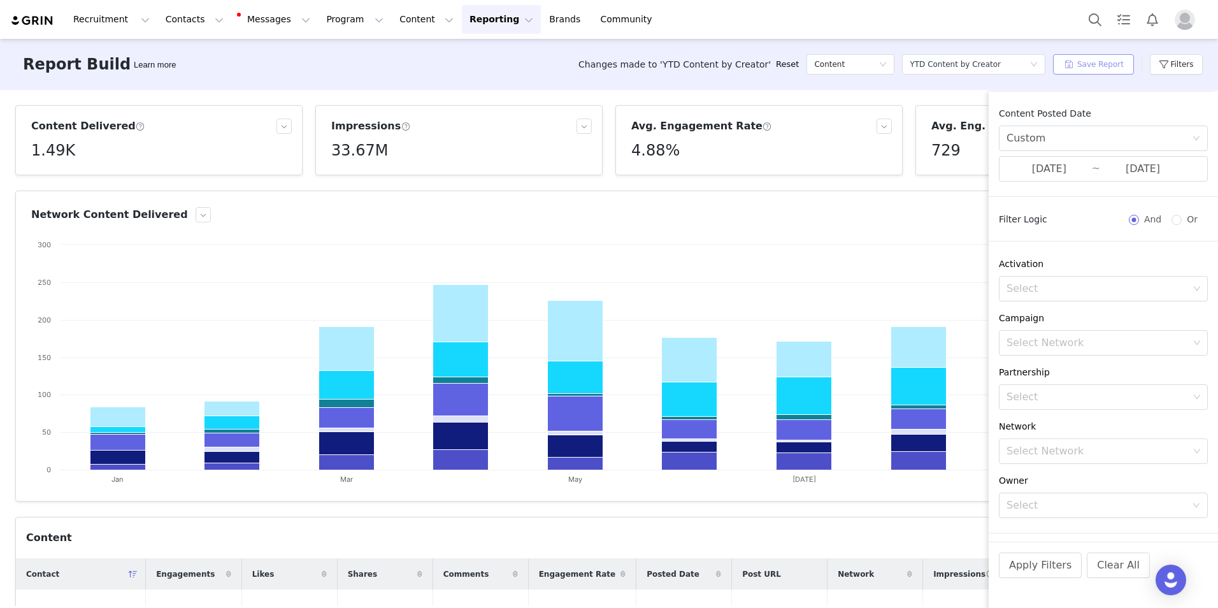
click at [1104, 67] on button "Save Report" at bounding box center [1093, 64] width 81 height 20
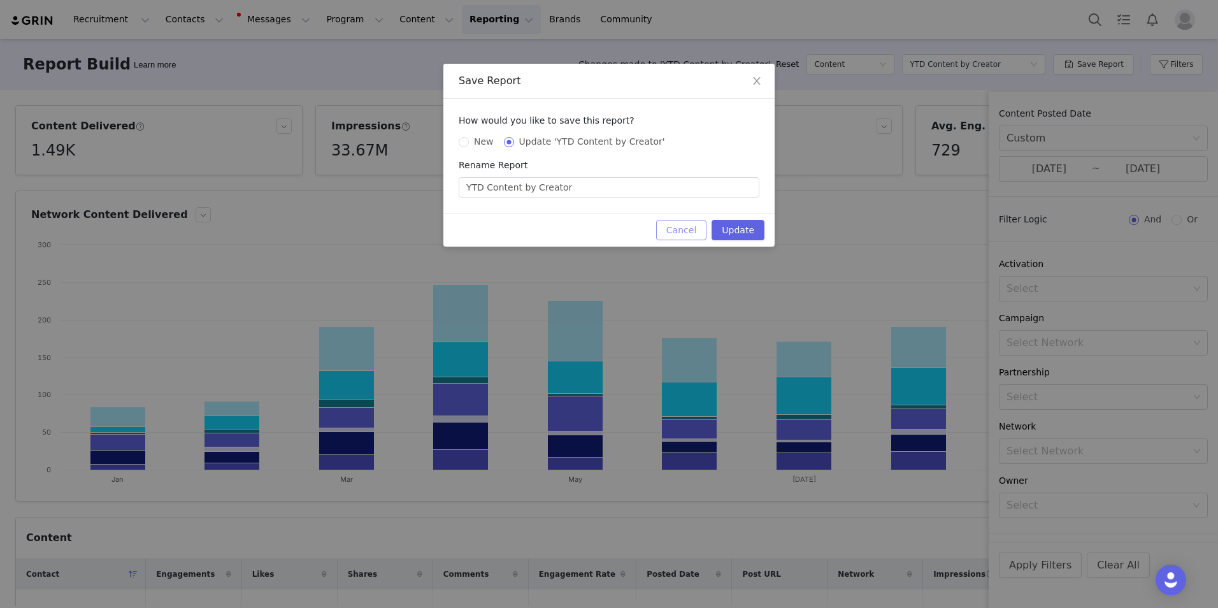
click at [700, 228] on button "Cancel" at bounding box center [681, 230] width 50 height 20
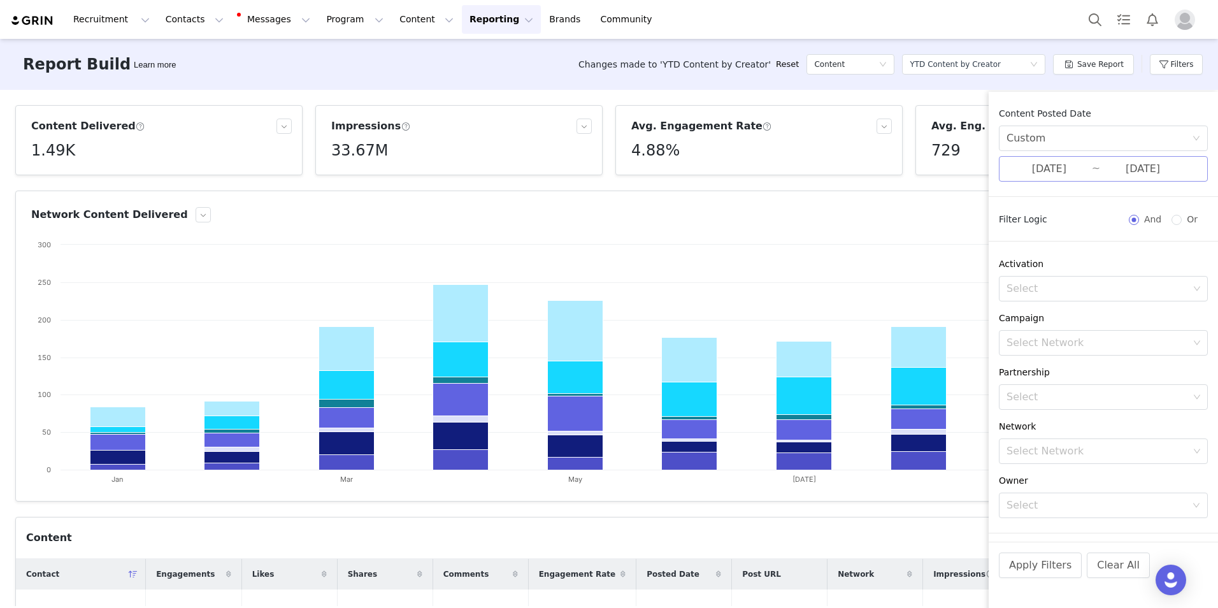
click at [1141, 173] on input "[DATE]" at bounding box center [1143, 169] width 85 height 17
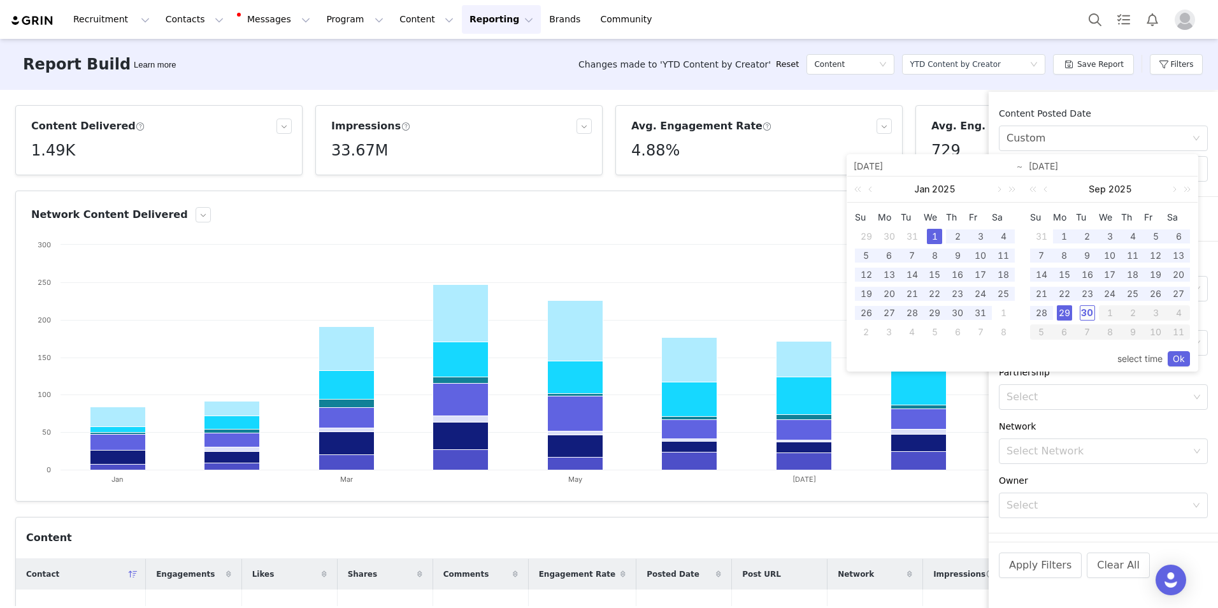
click at [1090, 310] on div "30" at bounding box center [1087, 312] width 15 height 15
click at [935, 230] on div "1" at bounding box center [934, 236] width 15 height 15
type input "[DATE]"
click at [1180, 355] on link "Ok" at bounding box center [1179, 358] width 22 height 15
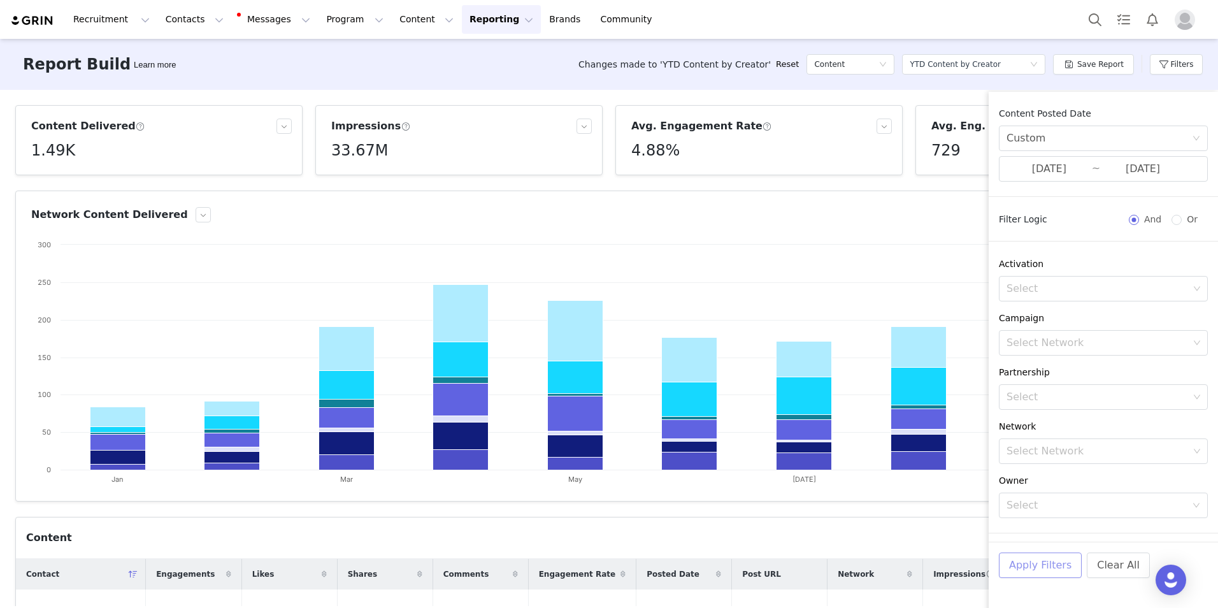
click at [1041, 563] on button "Apply Filters" at bounding box center [1040, 564] width 83 height 25
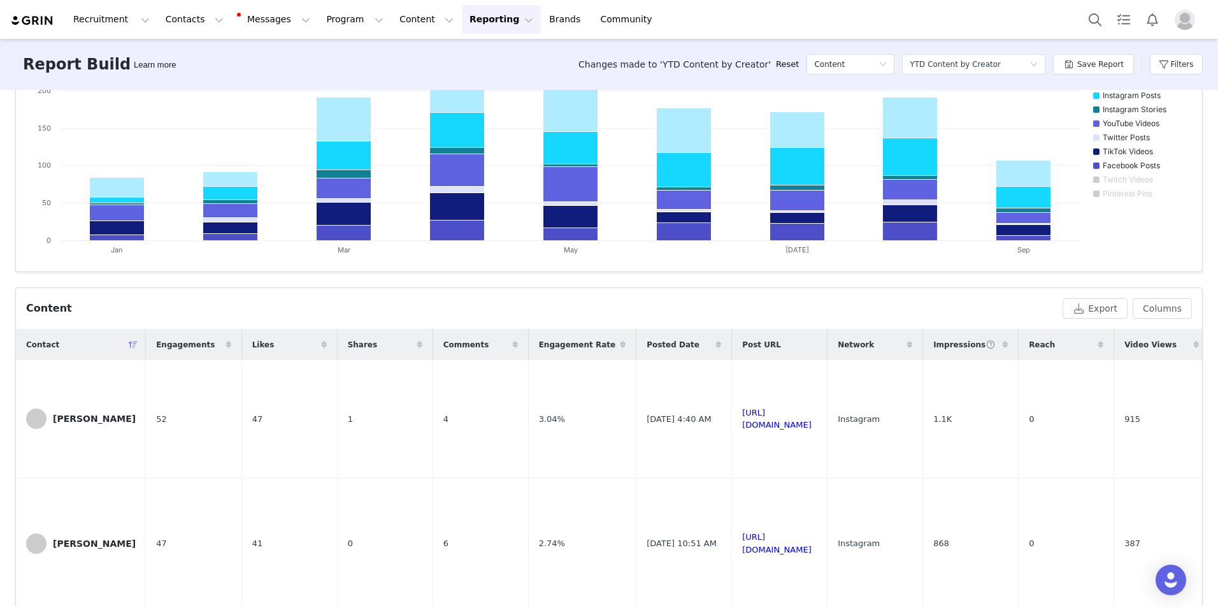
scroll to position [217, 0]
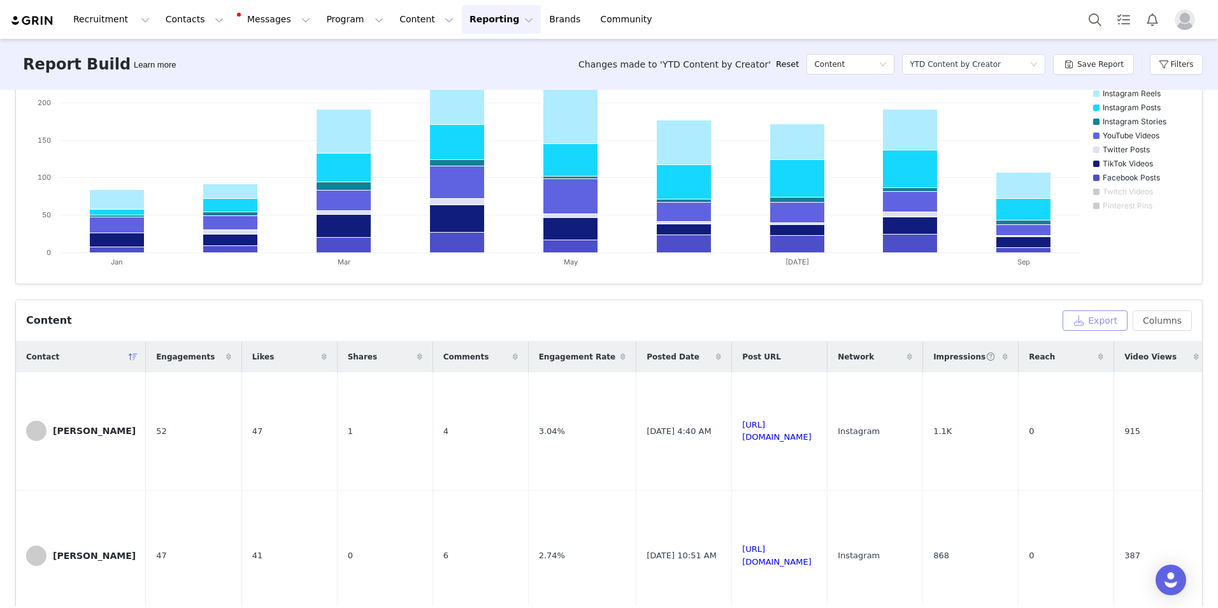
click at [1097, 321] on button "Export" at bounding box center [1095, 320] width 65 height 20
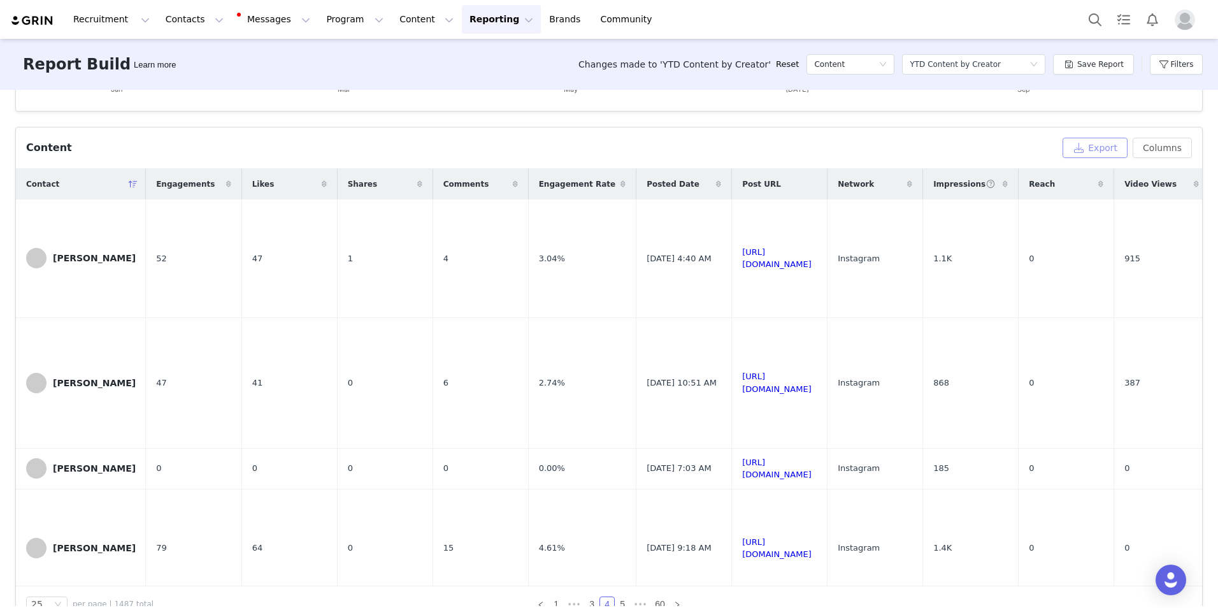
scroll to position [422, 0]
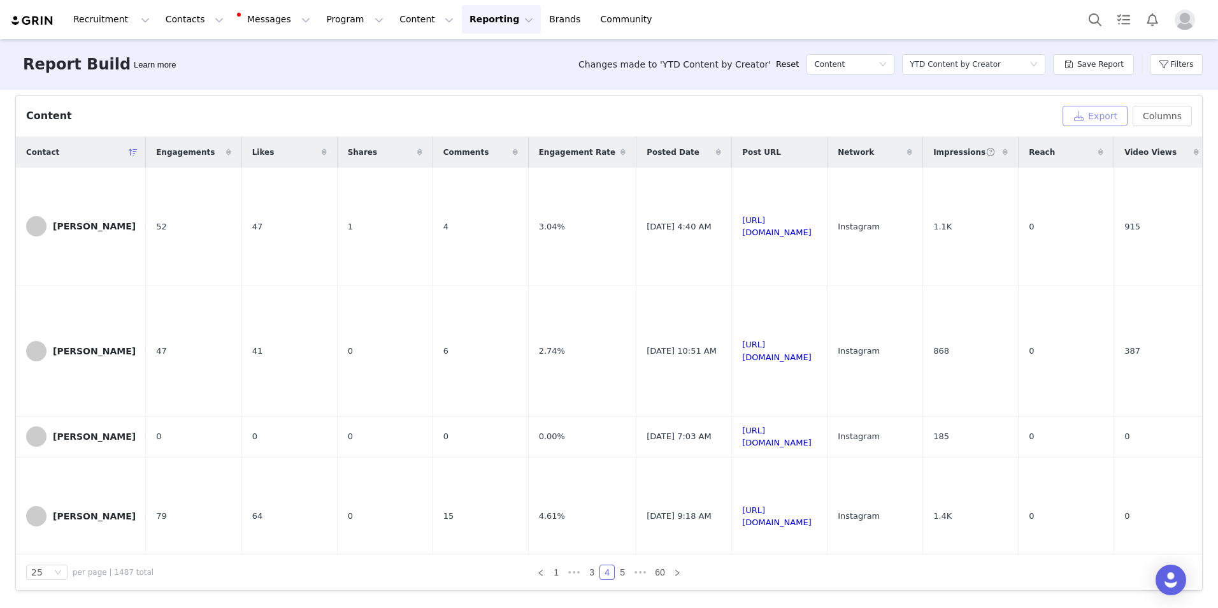
click at [1092, 114] on button "Export" at bounding box center [1095, 116] width 65 height 20
click at [746, 22] on link "Close" at bounding box center [758, 24] width 24 height 10
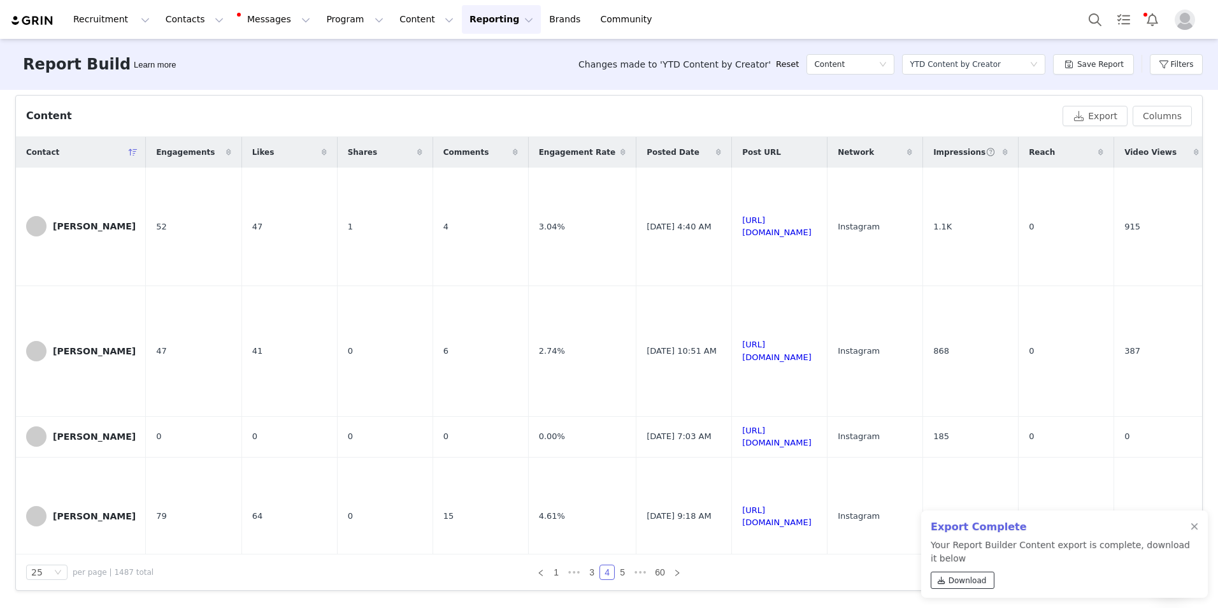
click at [973, 580] on span "Download" at bounding box center [968, 580] width 38 height 11
